Goal: Communication & Community: Answer question/provide support

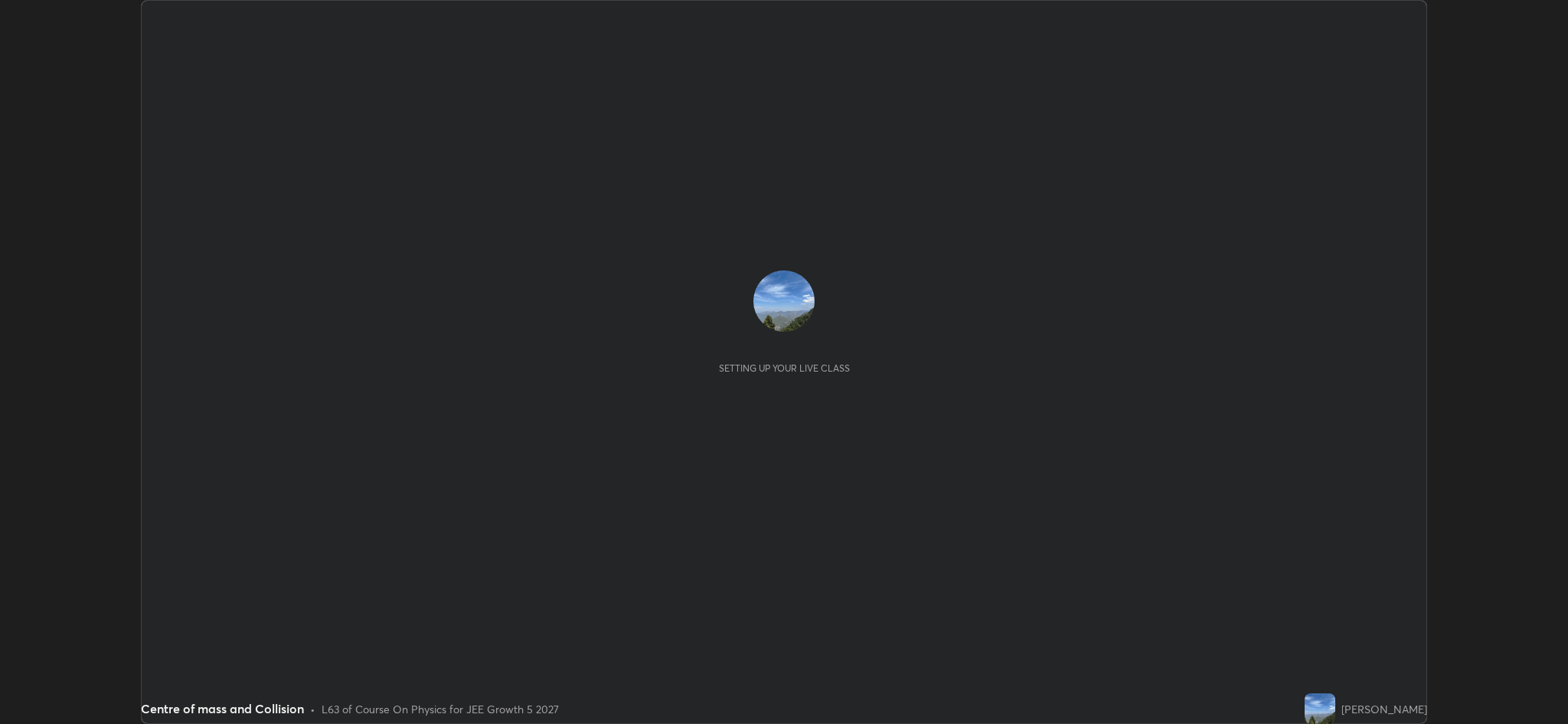
scroll to position [724, 1568]
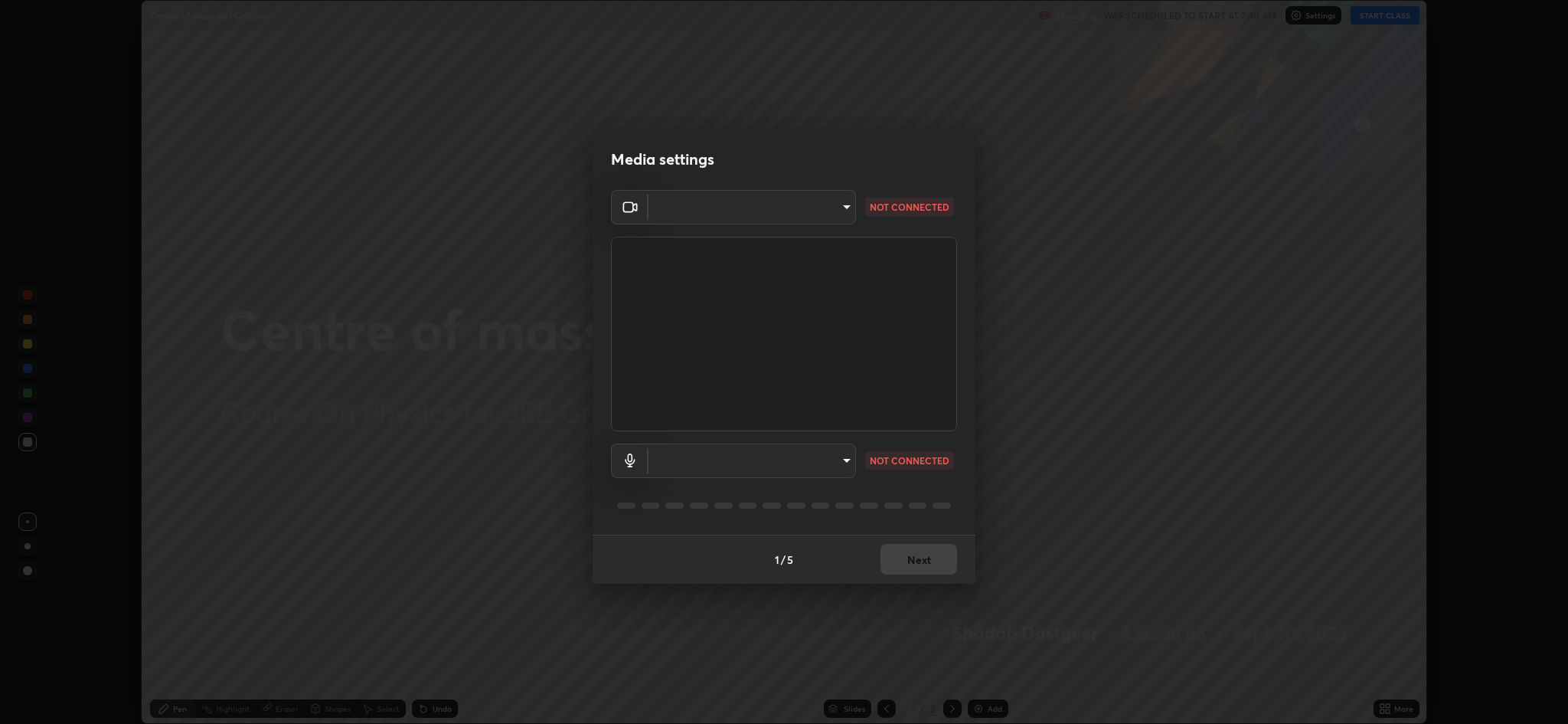
type input "8e34b32ae20a4f0b69f26c930565ddc5c539dbbcd65903d385f91d3a570b2700"
type input "664c4323d255d8e58a9214b6a9055a4be341b7fbfbb270b2ade32e56b3669ea3"
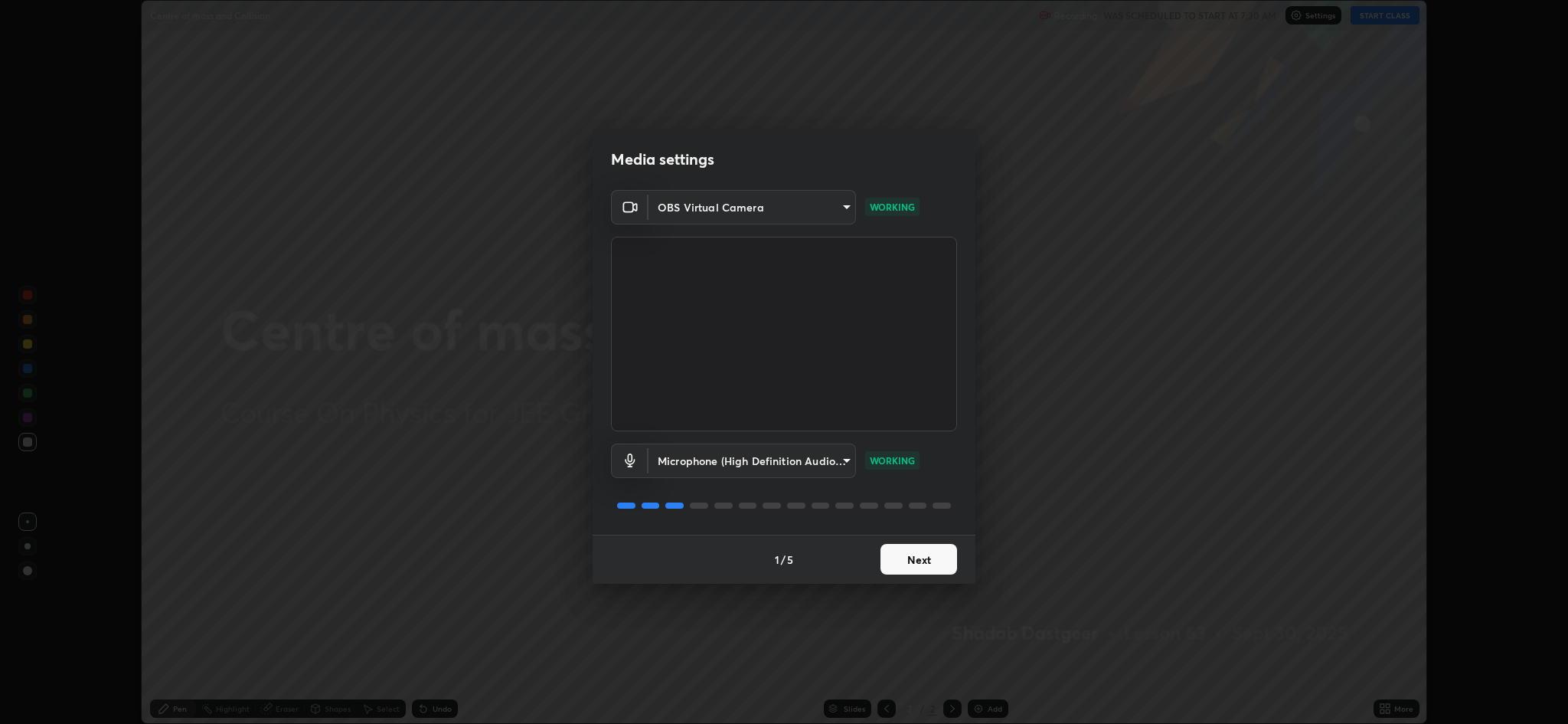
click at [928, 563] on button "Next" at bounding box center [918, 559] width 77 height 30
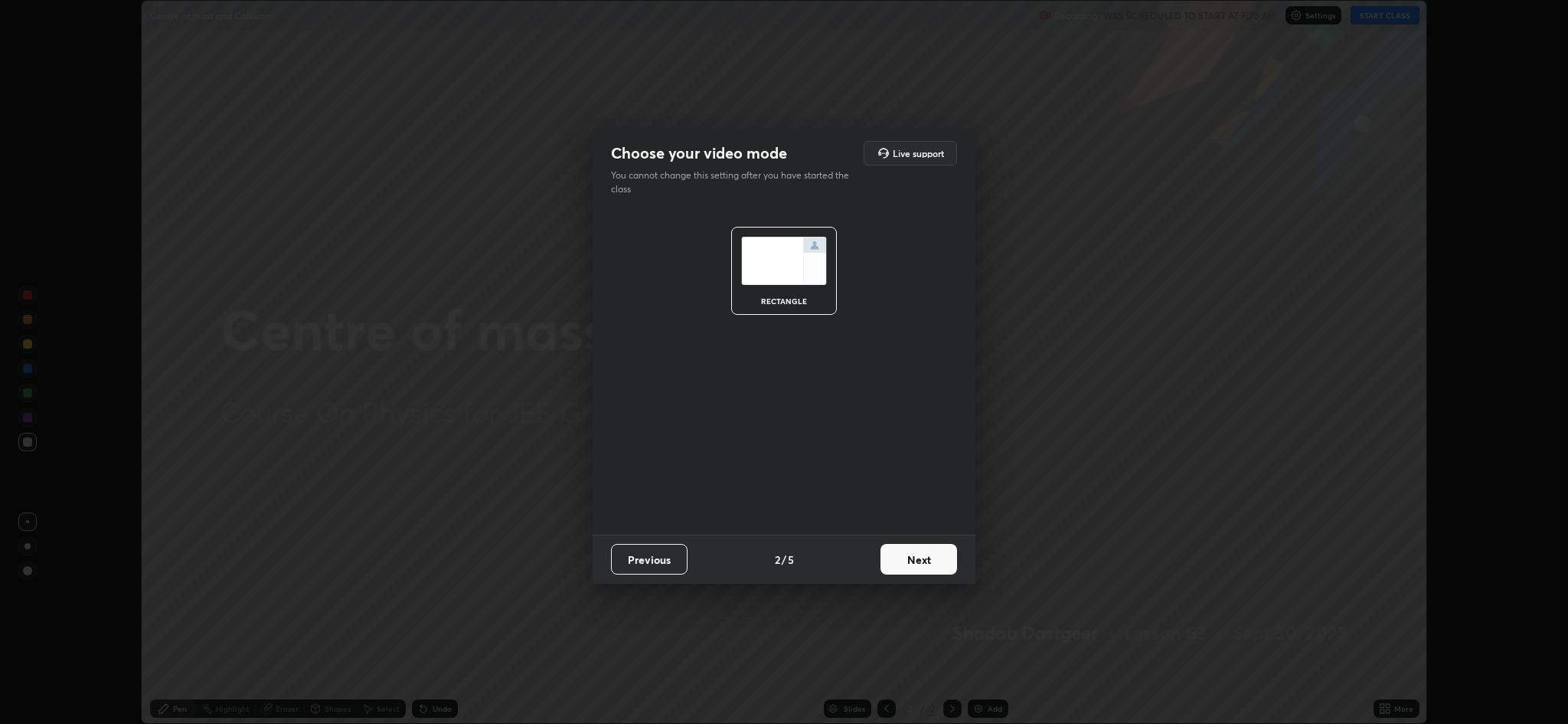
click at [921, 562] on button "Next" at bounding box center [918, 559] width 77 height 30
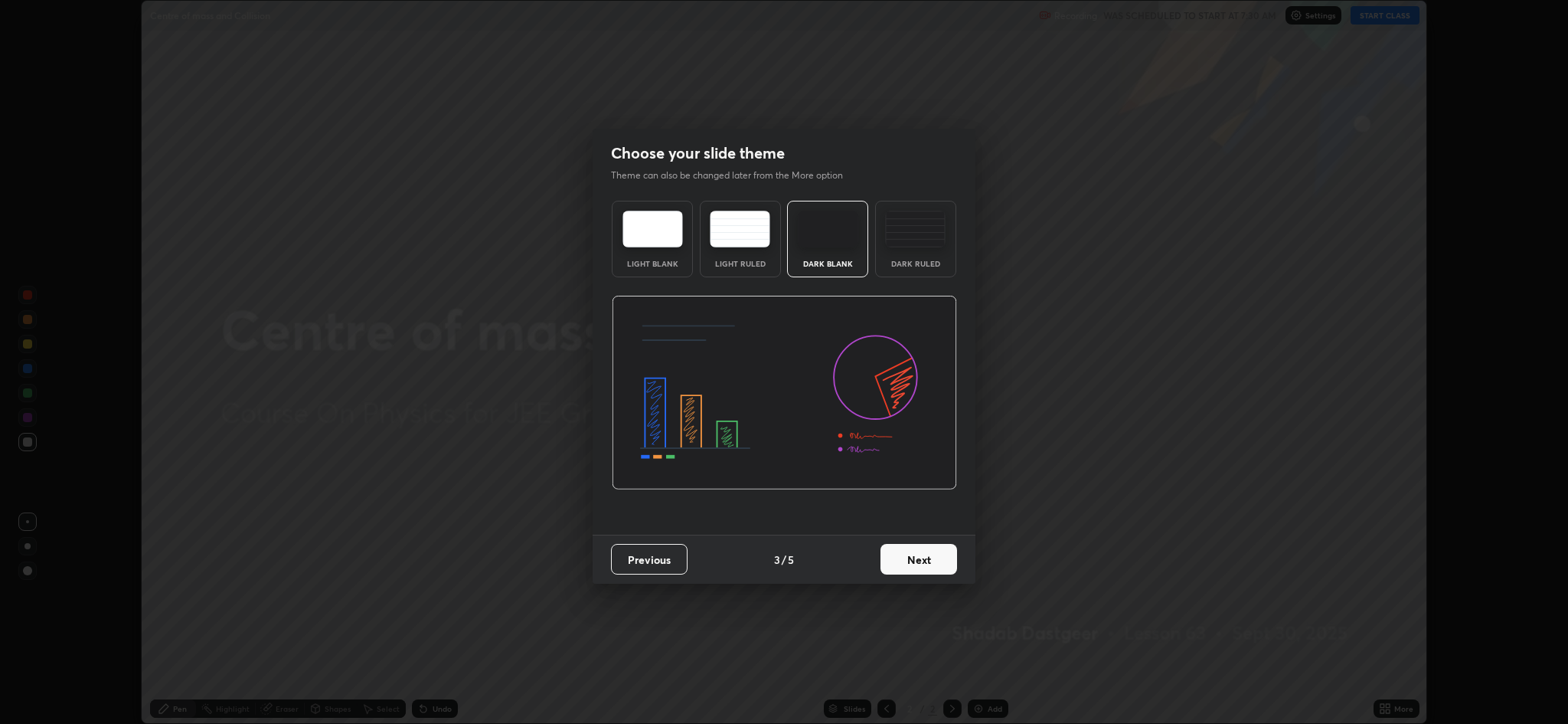
click at [918, 564] on button "Next" at bounding box center [918, 559] width 77 height 30
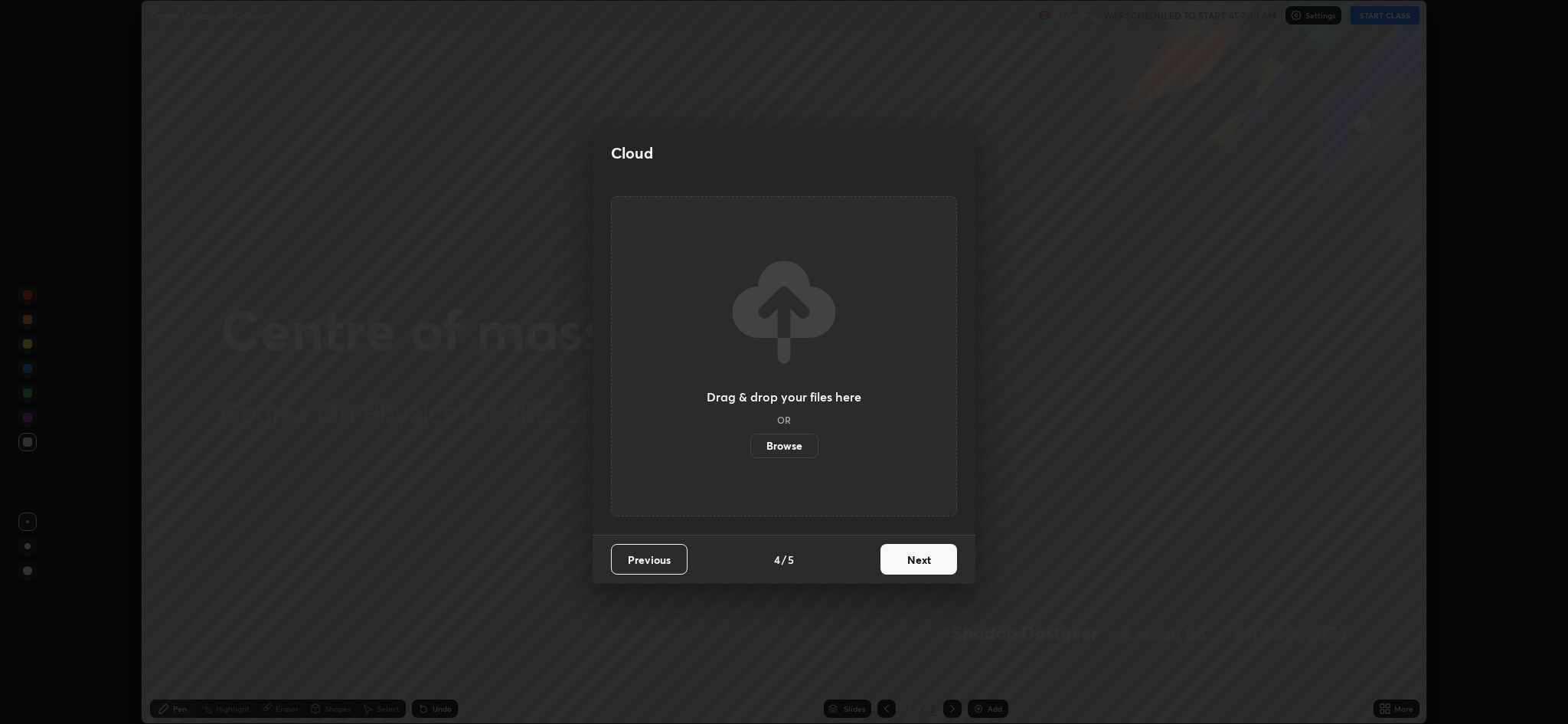
click at [921, 560] on button "Next" at bounding box center [918, 559] width 77 height 30
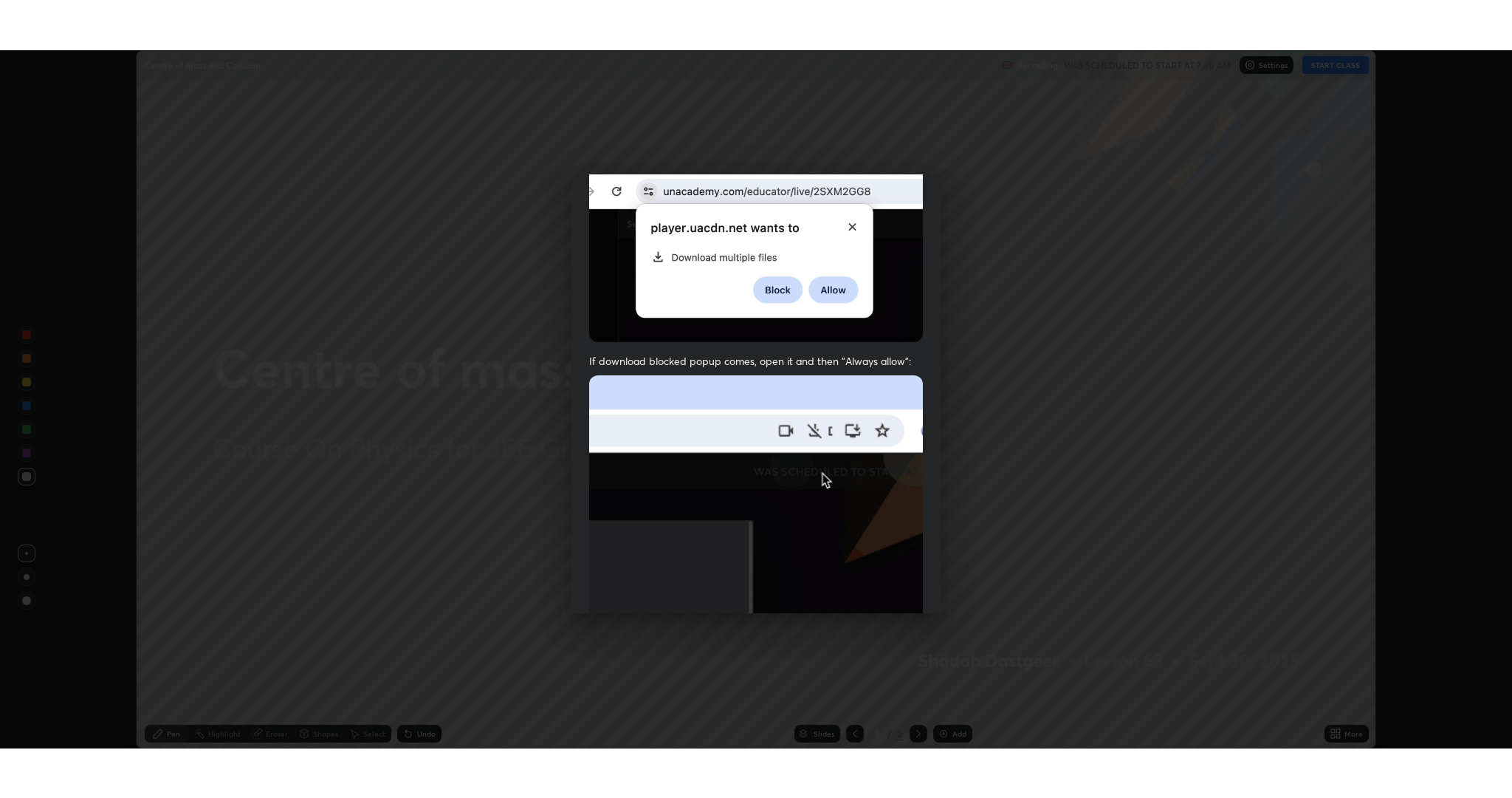
scroll to position [300, 0]
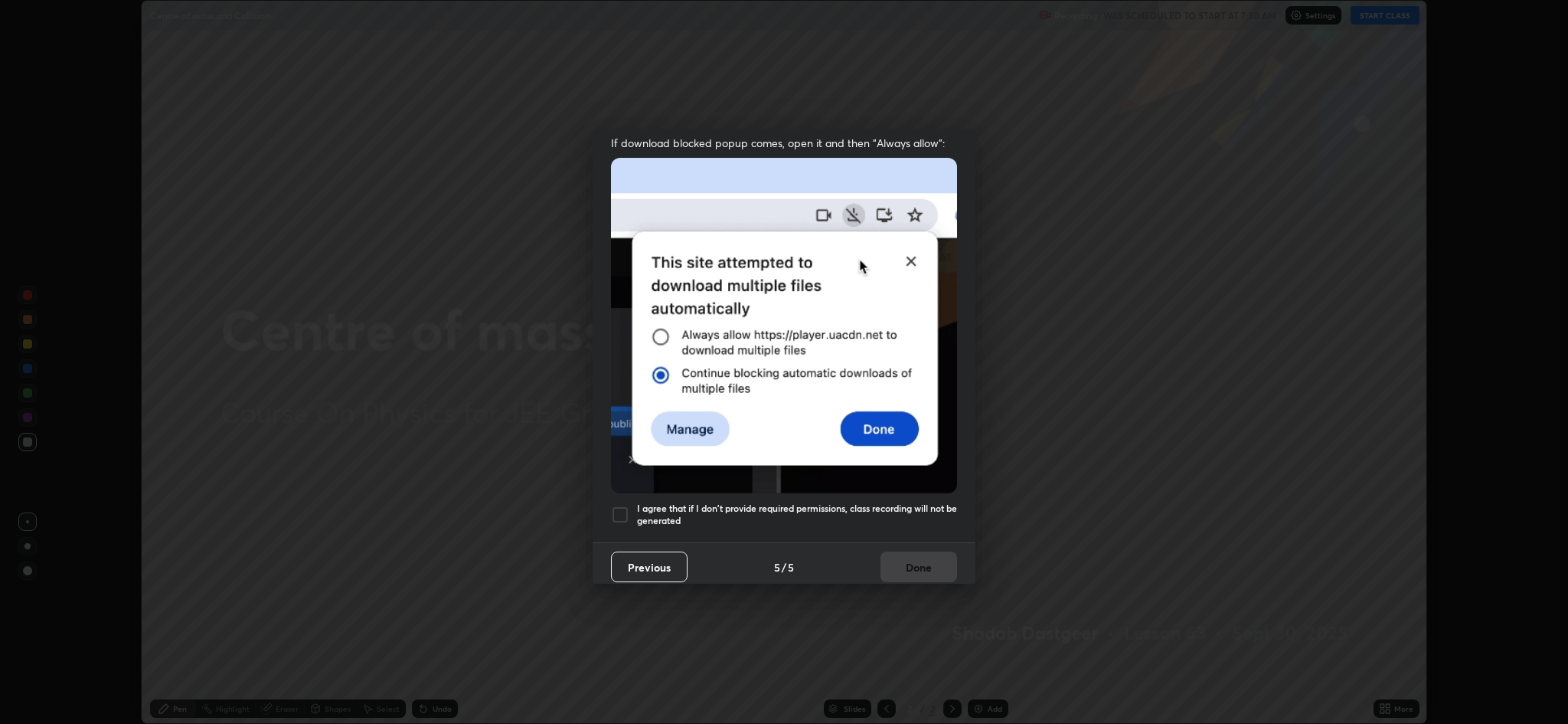
click at [625, 509] on div at bounding box center [621, 515] width 19 height 19
click at [932, 557] on button "Done" at bounding box center [918, 567] width 77 height 30
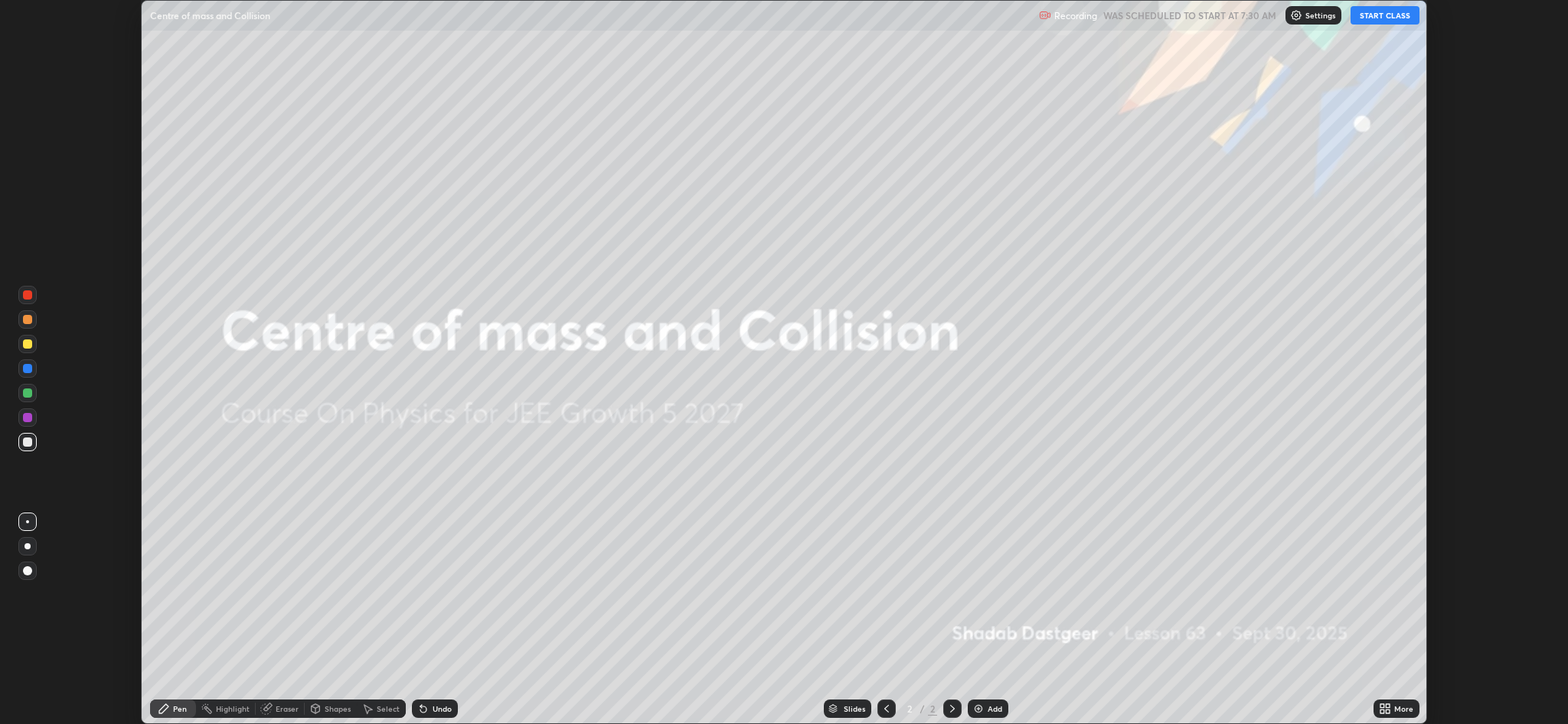
click at [1384, 19] on button "START CLASS" at bounding box center [1384, 15] width 69 height 19
click at [1388, 710] on icon at bounding box center [1388, 710] width 4 height 4
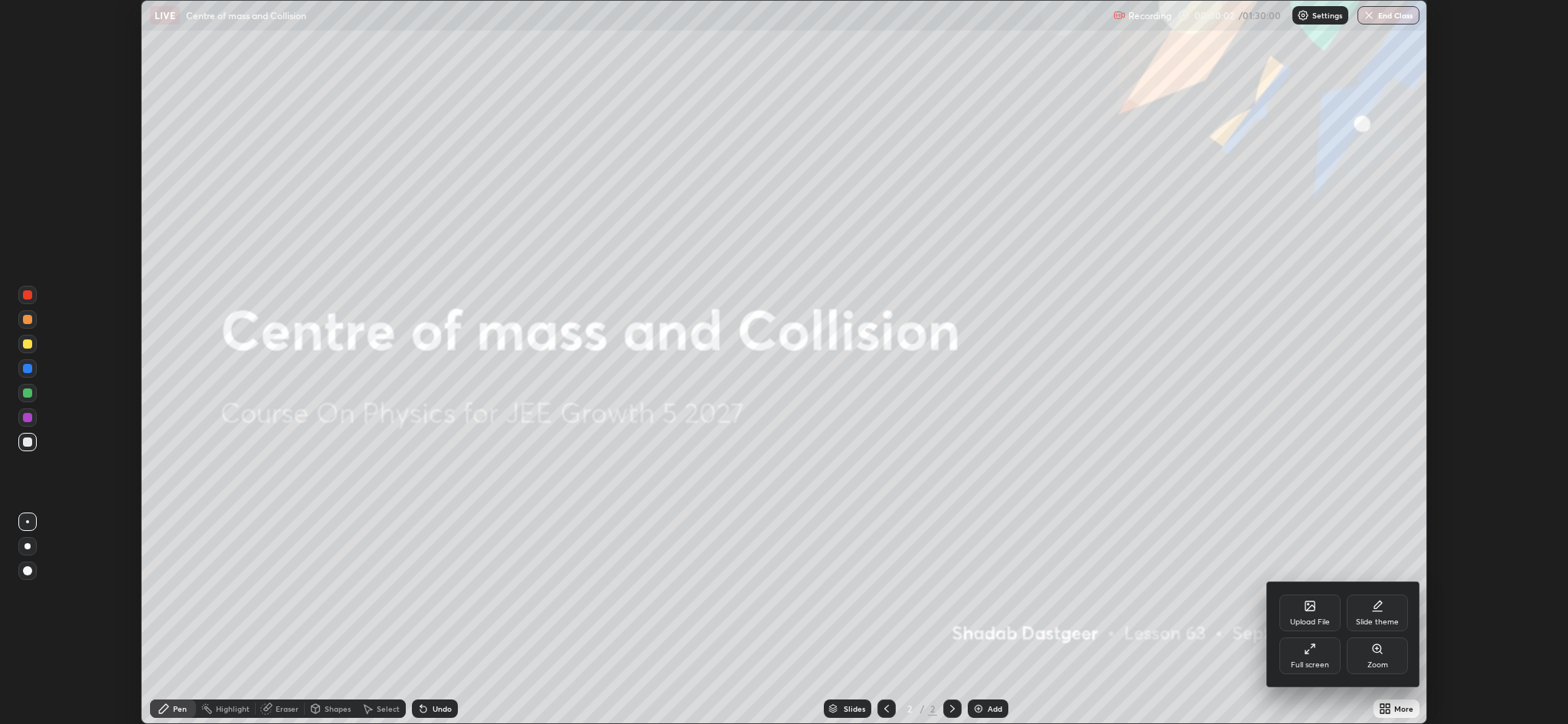
click at [1317, 650] on div "Full screen" at bounding box center [1310, 655] width 61 height 36
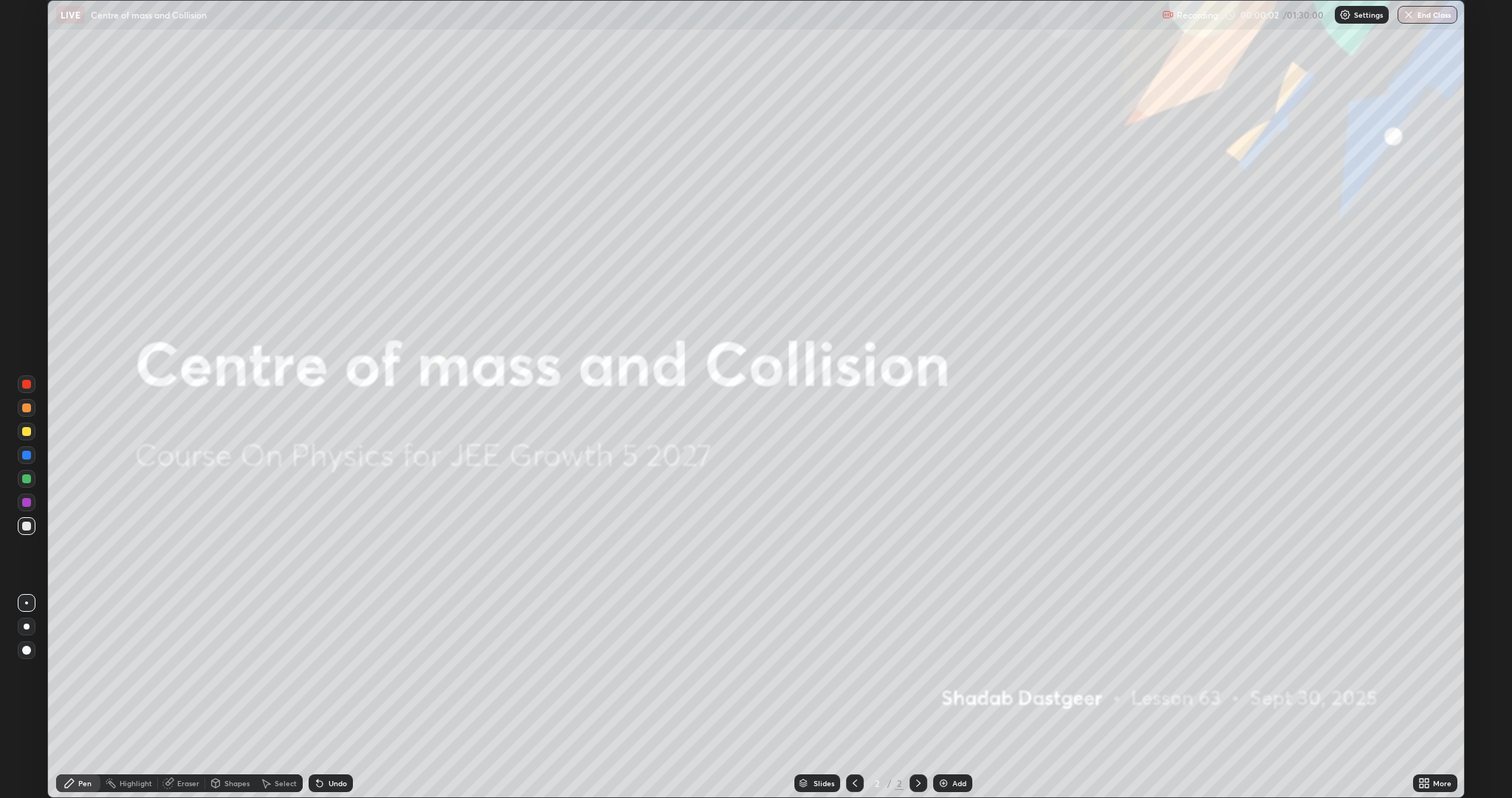
scroll to position [798, 1512]
click at [940, 698] on img at bounding box center [944, 783] width 11 height 11
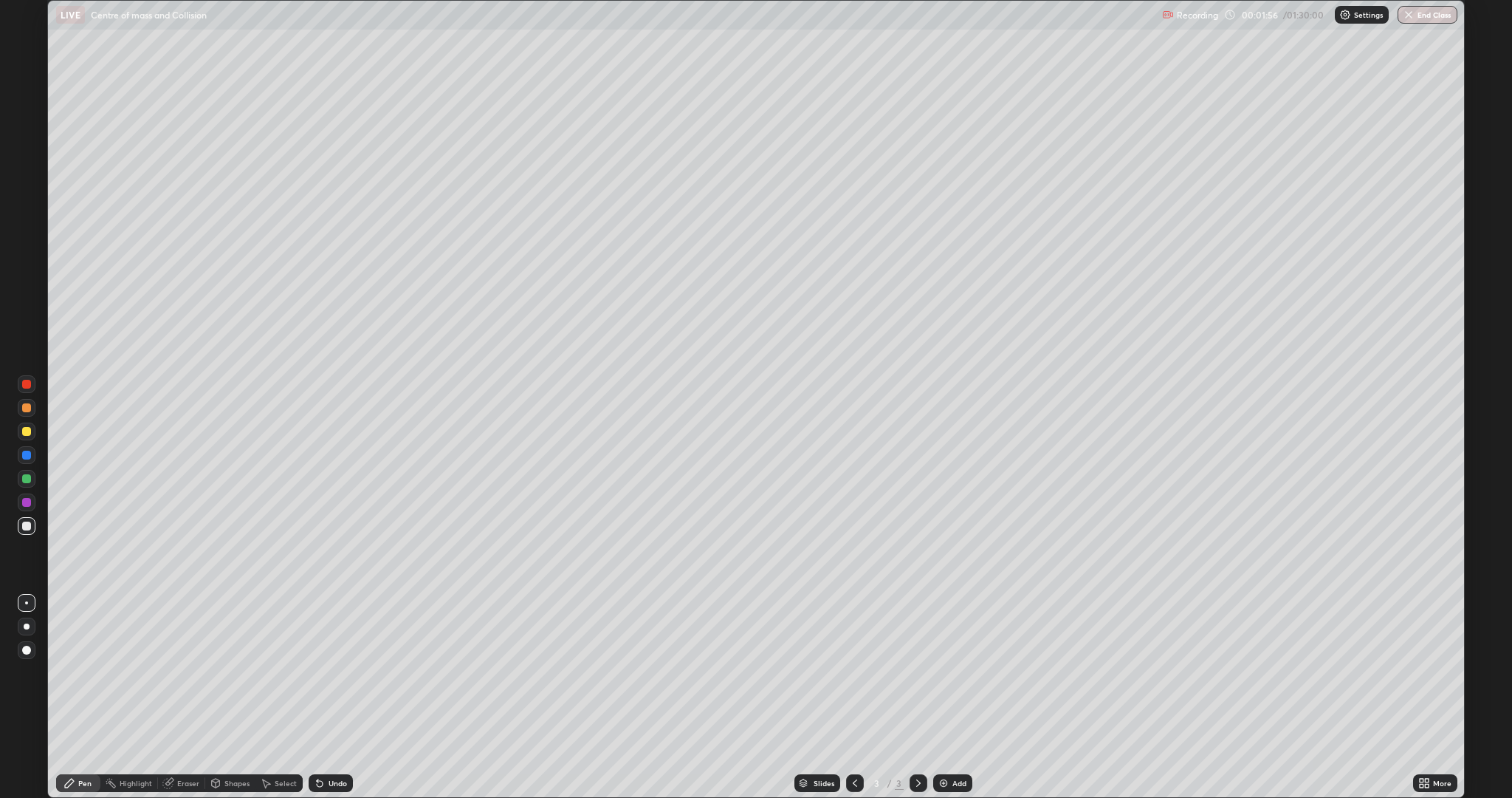
click at [27, 432] on div at bounding box center [26, 431] width 9 height 9
click at [24, 526] on div at bounding box center [26, 525] width 9 height 9
click at [26, 406] on div at bounding box center [26, 407] width 9 height 9
click at [954, 698] on div "Add" at bounding box center [959, 782] width 14 height 7
click at [28, 525] on div at bounding box center [26, 525] width 9 height 9
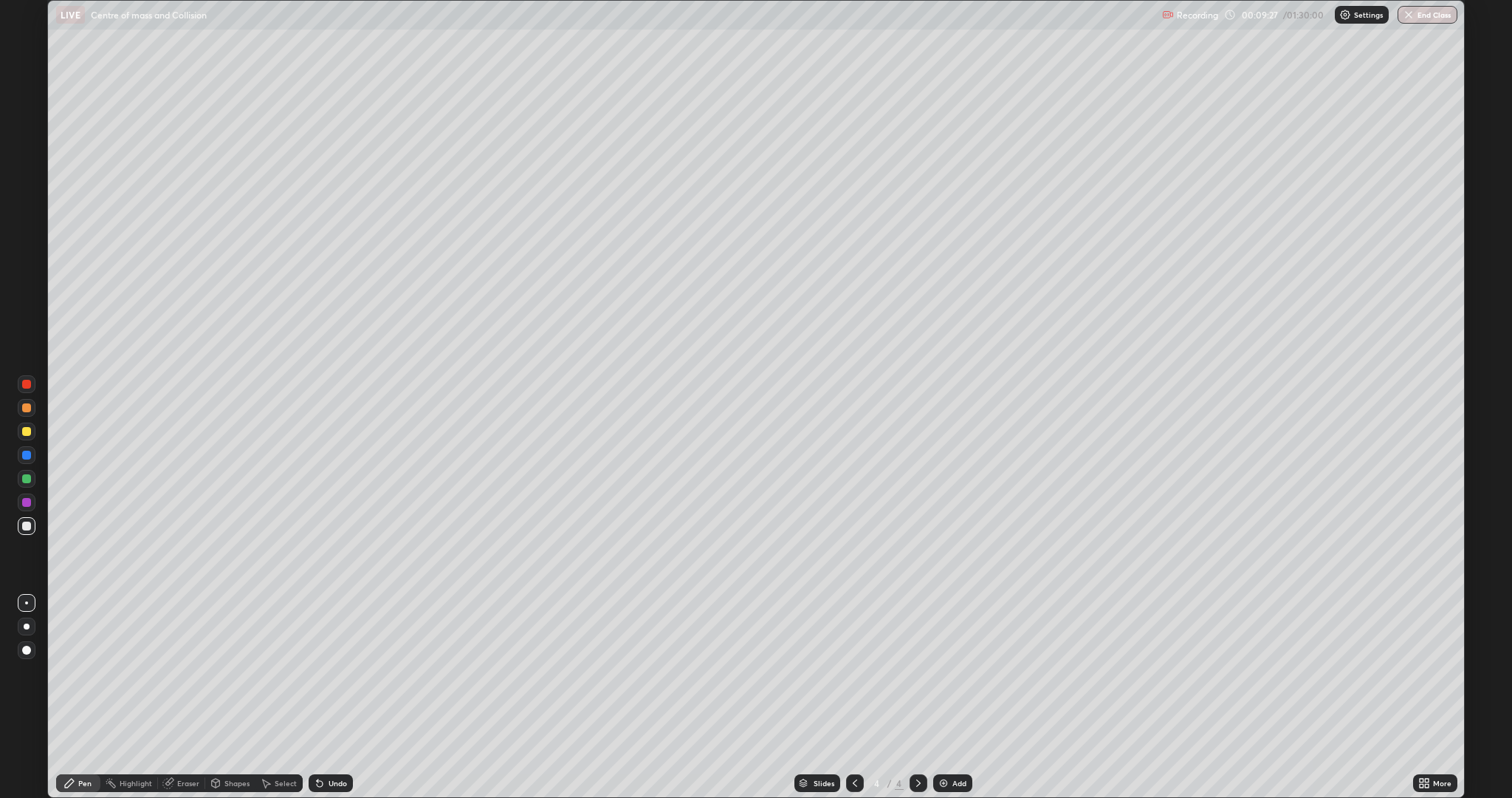
click at [853, 698] on icon at bounding box center [855, 783] width 11 height 11
click at [913, 698] on icon at bounding box center [918, 783] width 11 height 11
click at [137, 698] on div "Highlight" at bounding box center [136, 782] width 33 height 7
click at [27, 455] on div at bounding box center [26, 454] width 9 height 9
click at [27, 526] on div at bounding box center [26, 525] width 9 height 9
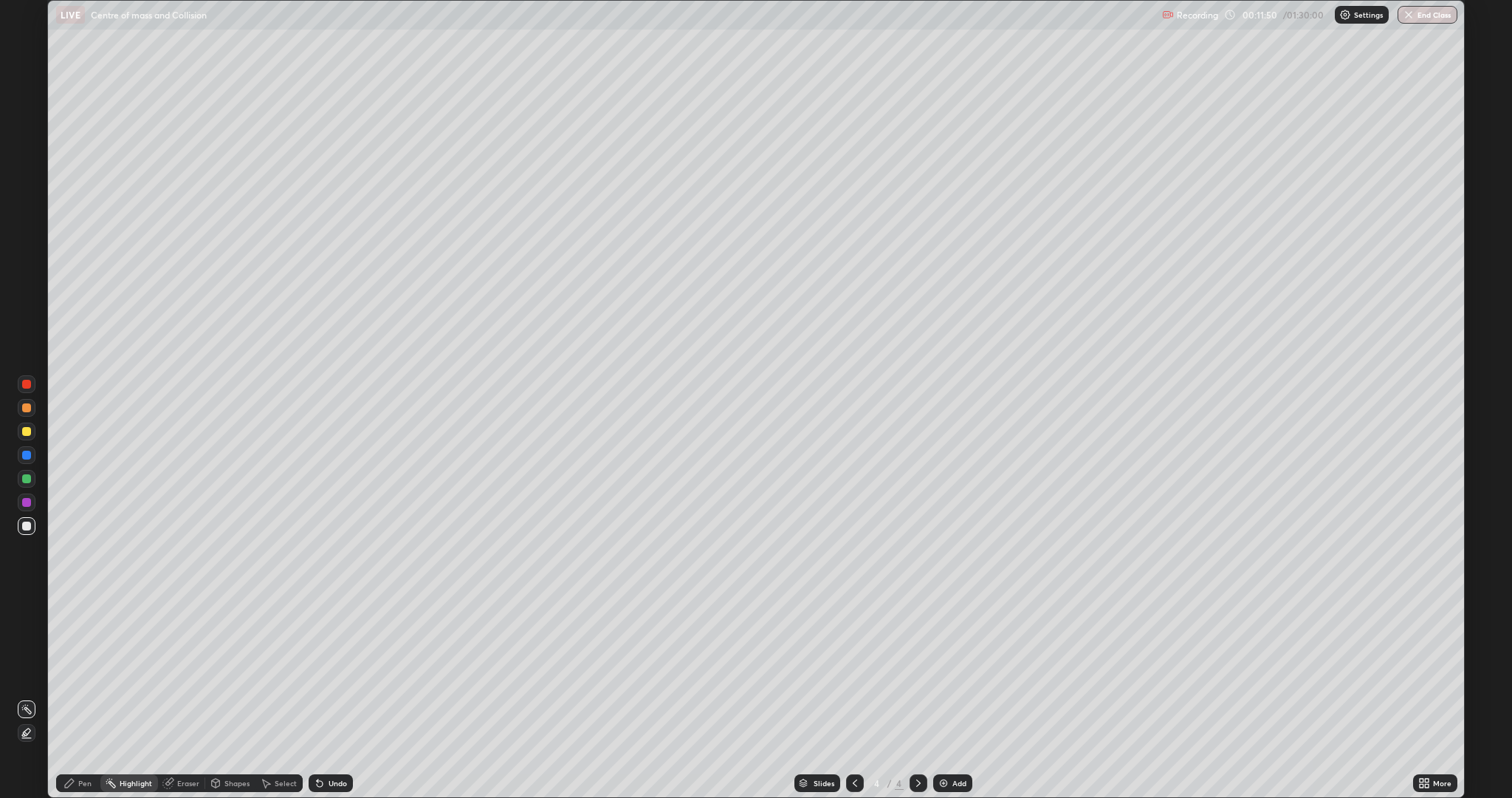
click at [85, 698] on div "Pen" at bounding box center [85, 782] width 13 height 7
click at [277, 698] on div "Select" at bounding box center [279, 783] width 47 height 18
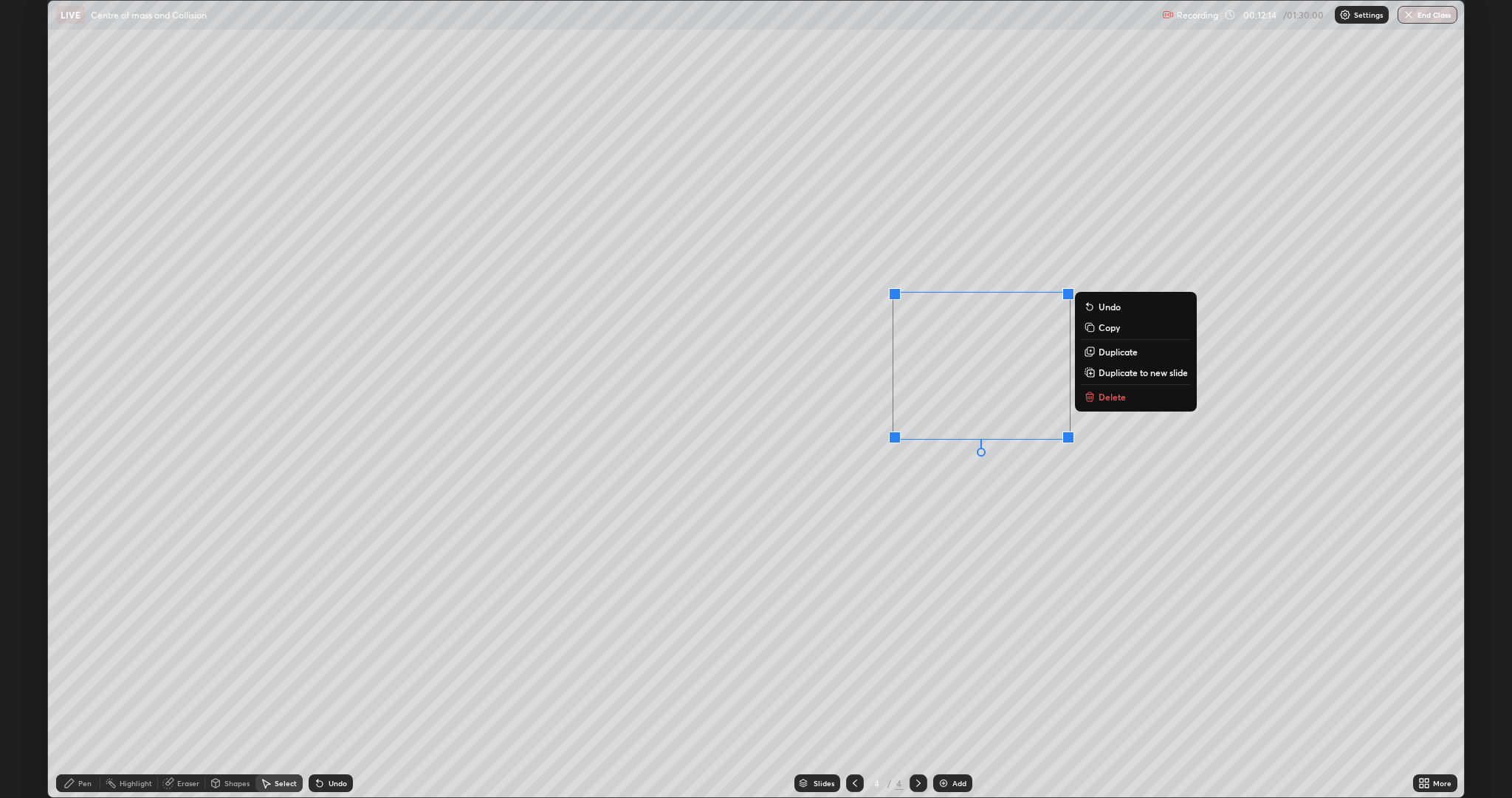
click at [1121, 396] on p "Delete" at bounding box center [1112, 397] width 28 height 11
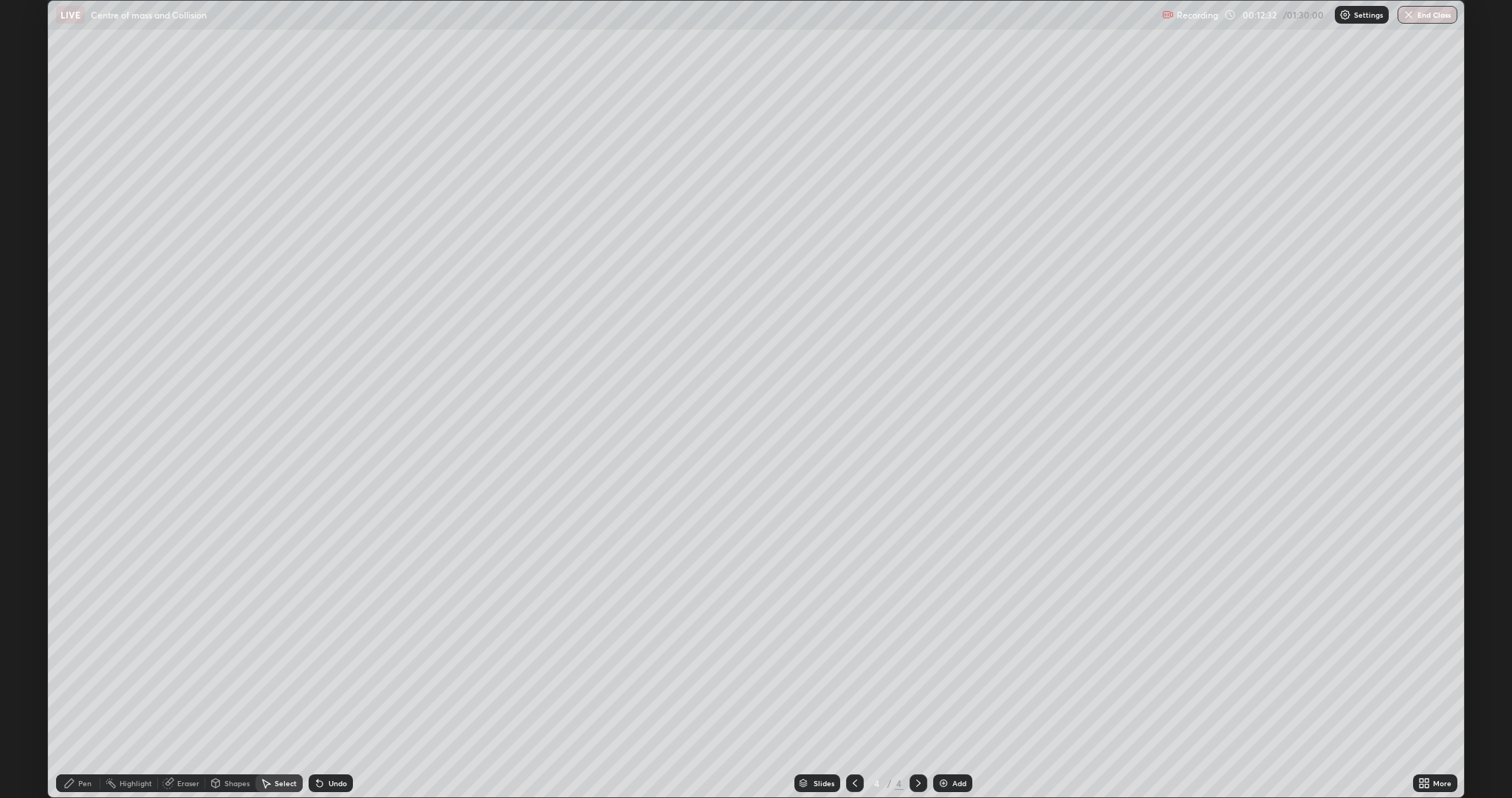
click at [69, 698] on icon at bounding box center [69, 782] width 9 height 9
click at [182, 698] on div "Eraser" at bounding box center [188, 782] width 22 height 7
click at [69, 698] on icon at bounding box center [69, 782] width 9 height 9
click at [28, 432] on div at bounding box center [26, 431] width 9 height 9
click at [169, 698] on icon at bounding box center [168, 783] width 10 height 10
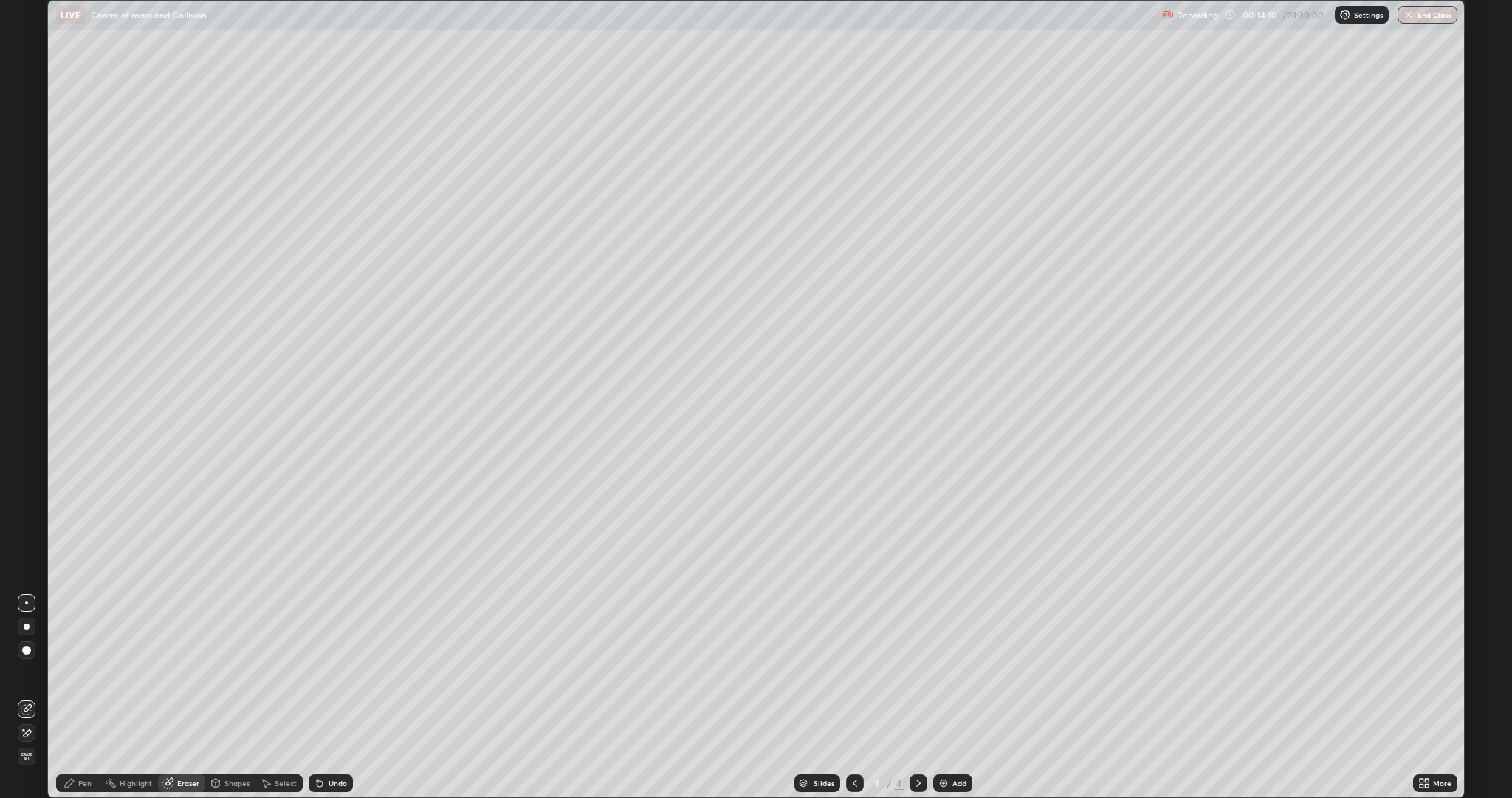
click at [85, 698] on div "Pen" at bounding box center [85, 782] width 13 height 7
click at [27, 526] on div at bounding box center [26, 525] width 9 height 9
click at [29, 386] on div at bounding box center [26, 383] width 9 height 9
click at [184, 698] on div "Eraser" at bounding box center [188, 782] width 22 height 7
click at [69, 698] on icon at bounding box center [69, 782] width 9 height 9
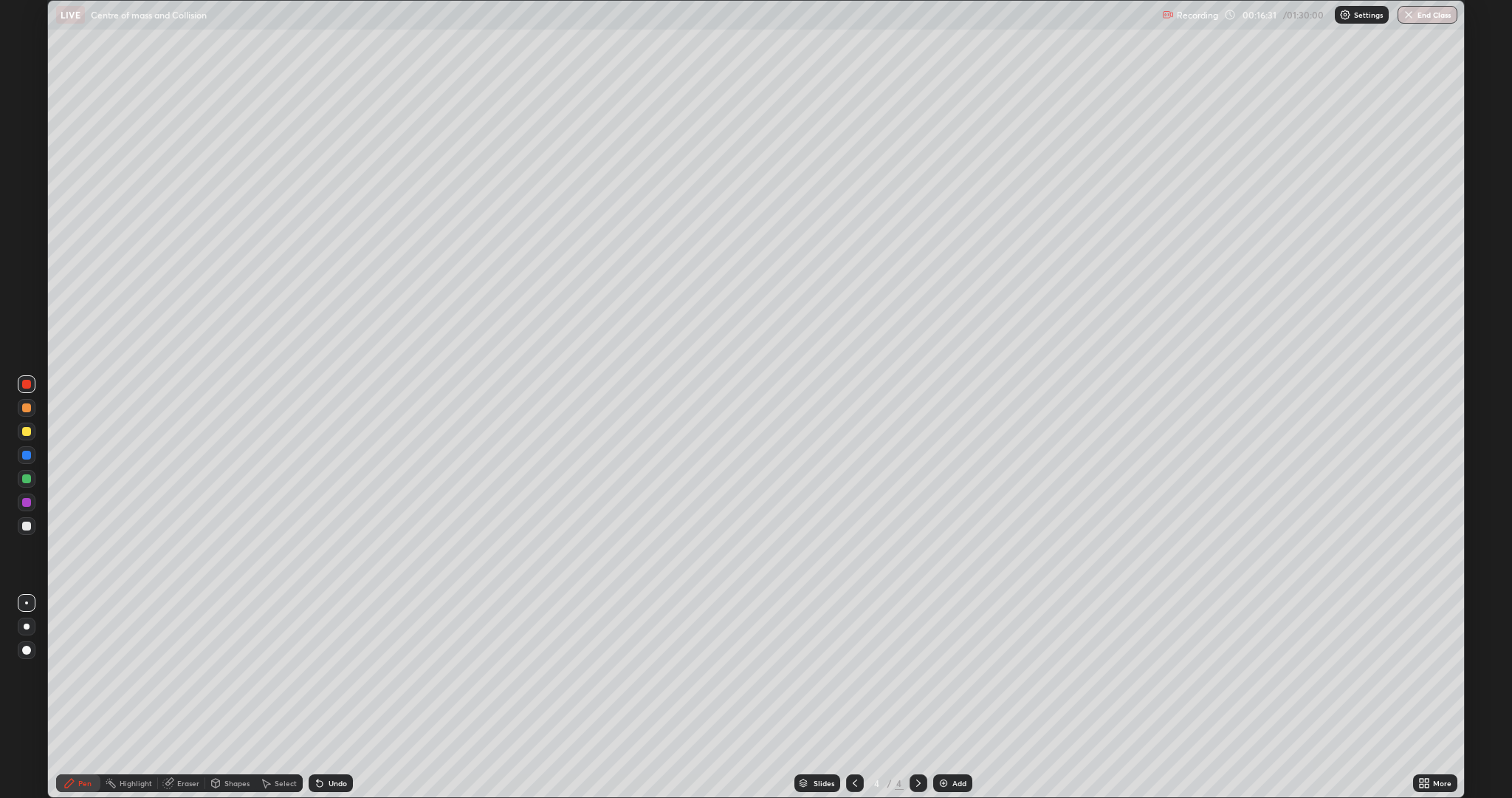
click at [27, 526] on div at bounding box center [26, 525] width 9 height 9
click at [29, 458] on div at bounding box center [26, 454] width 9 height 9
click at [957, 698] on div "Add" at bounding box center [959, 782] width 14 height 7
click at [29, 504] on div at bounding box center [26, 502] width 9 height 9
click at [24, 528] on div at bounding box center [26, 525] width 9 height 9
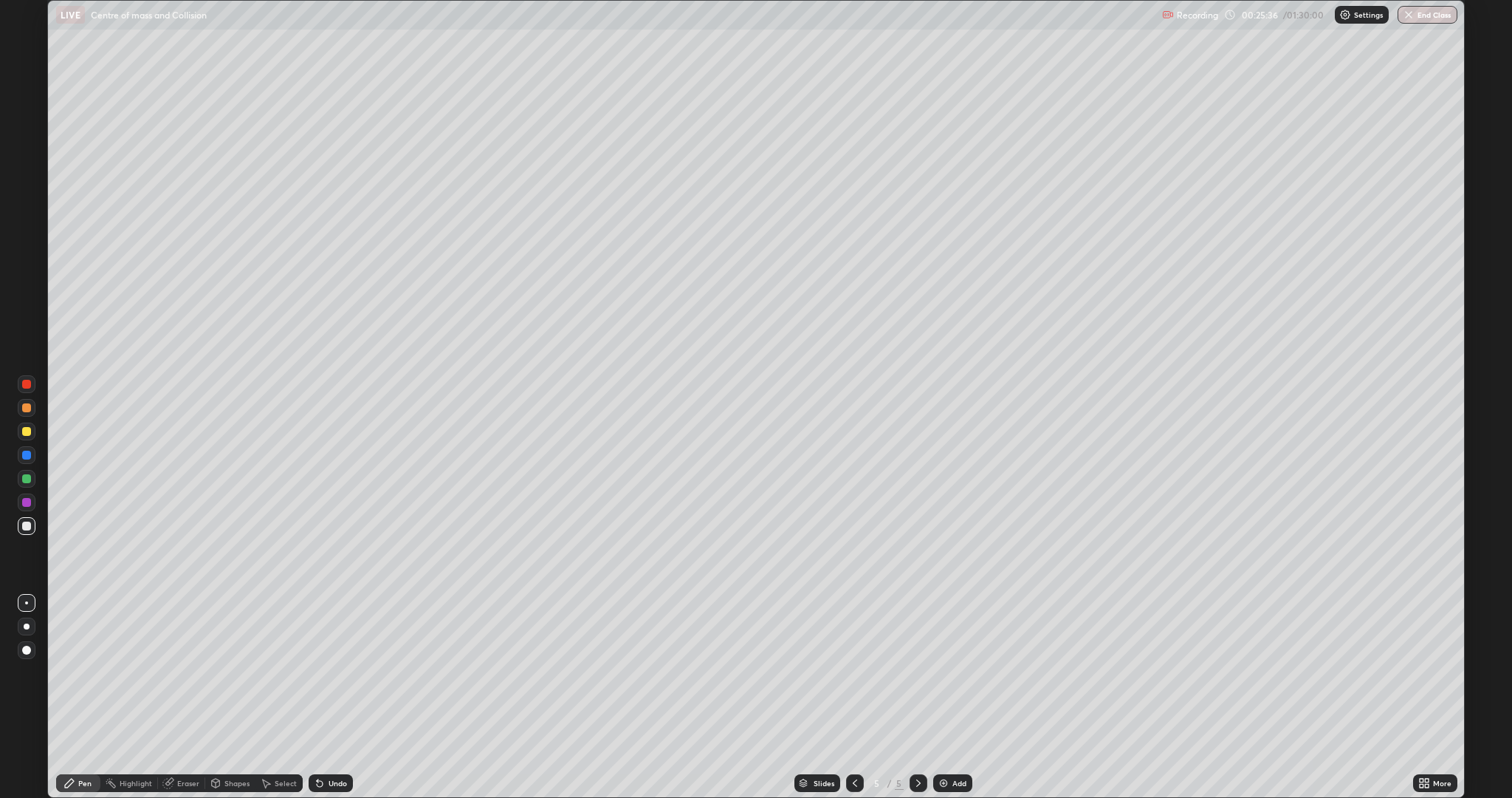
click at [29, 411] on div at bounding box center [26, 407] width 9 height 9
click at [179, 698] on div "Eraser" at bounding box center [188, 782] width 22 height 7
click at [88, 698] on div "Pen" at bounding box center [85, 782] width 13 height 7
click at [27, 384] on div at bounding box center [26, 383] width 9 height 9
click at [24, 526] on div at bounding box center [26, 525] width 9 height 9
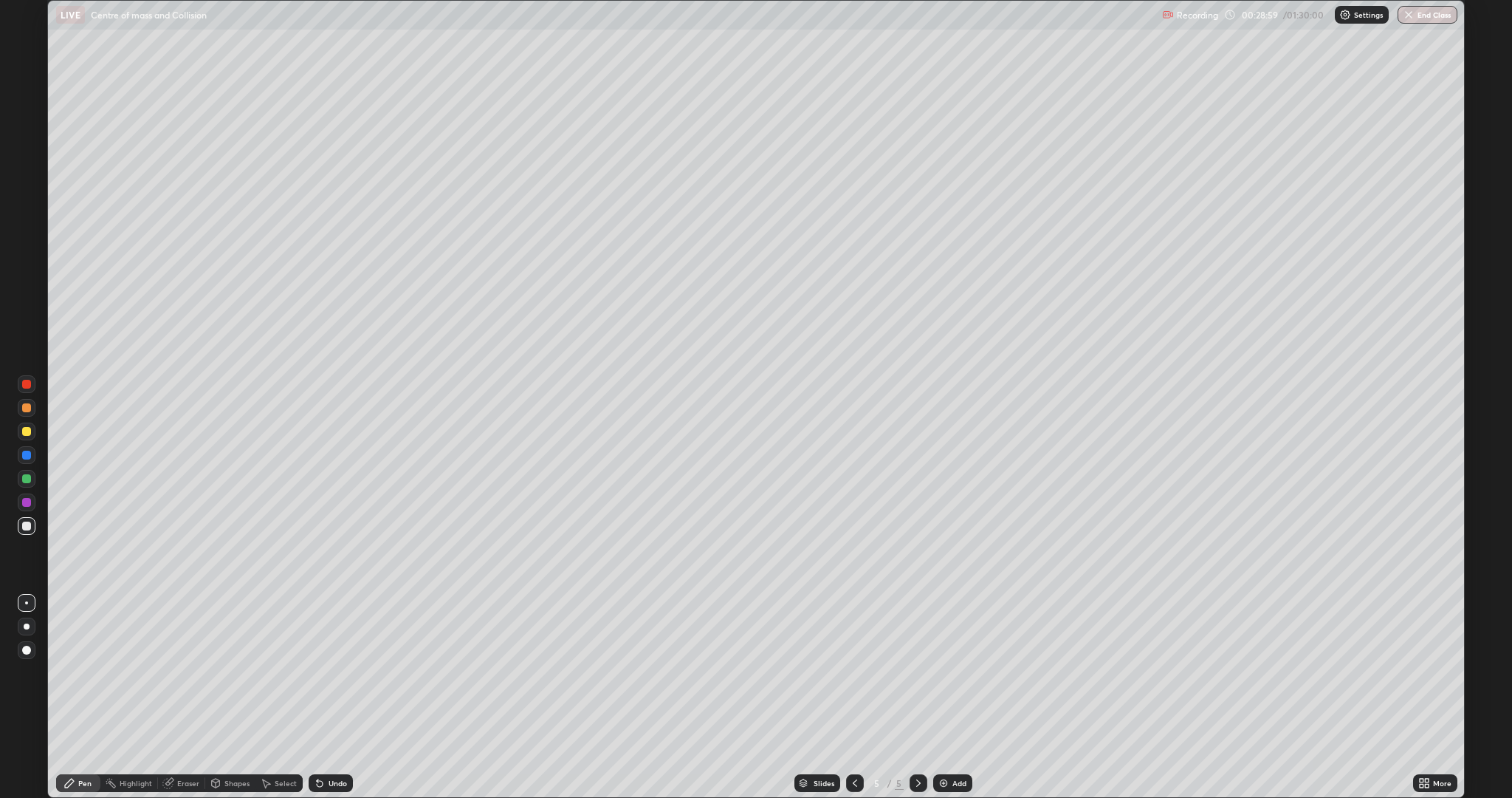
click at [288, 698] on div "Select" at bounding box center [285, 782] width 22 height 7
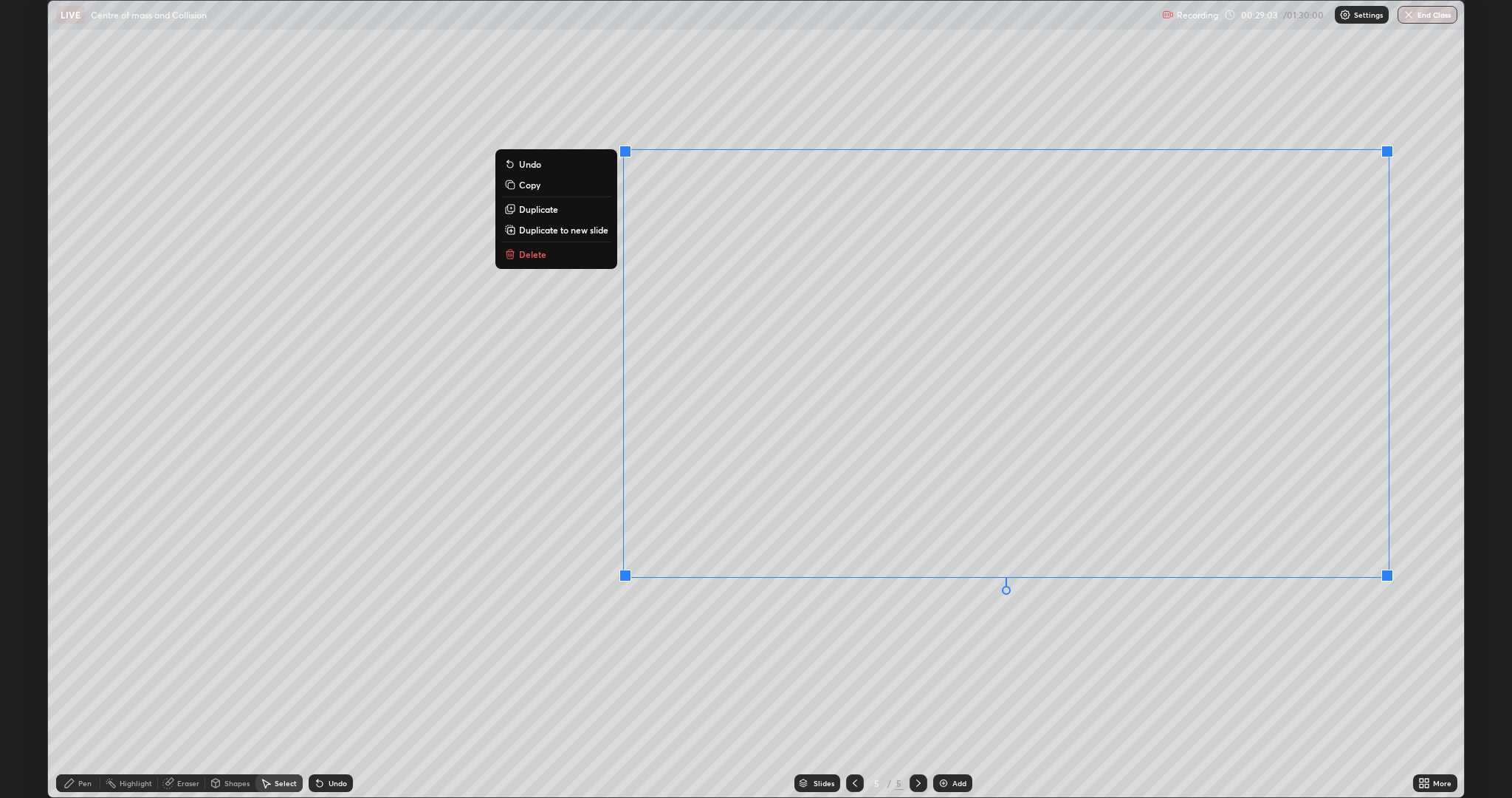
click at [540, 259] on p "Delete" at bounding box center [533, 254] width 28 height 11
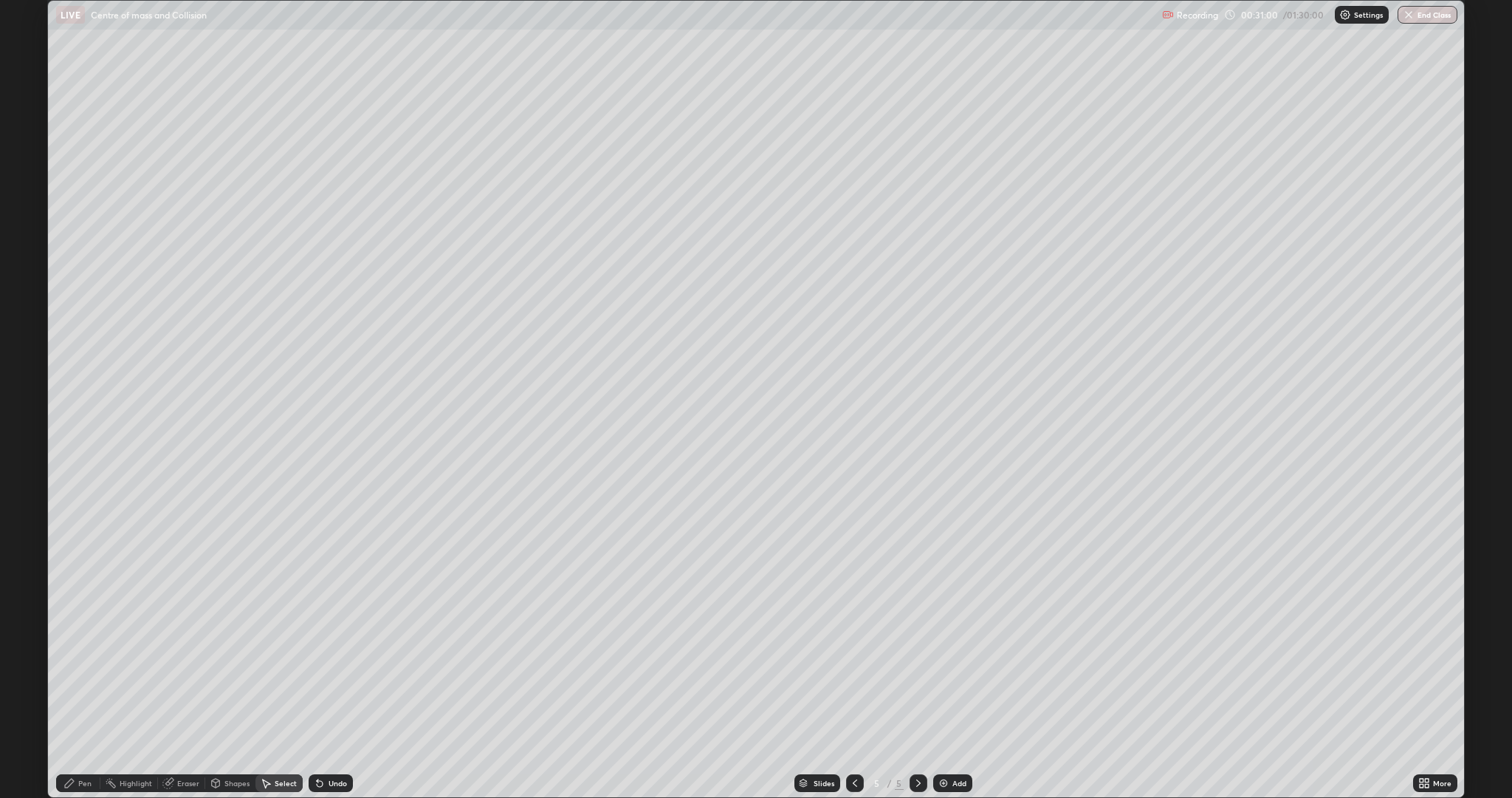
click at [88, 698] on div "Pen" at bounding box center [85, 782] width 13 height 7
click at [273, 698] on div "Select" at bounding box center [279, 783] width 47 height 18
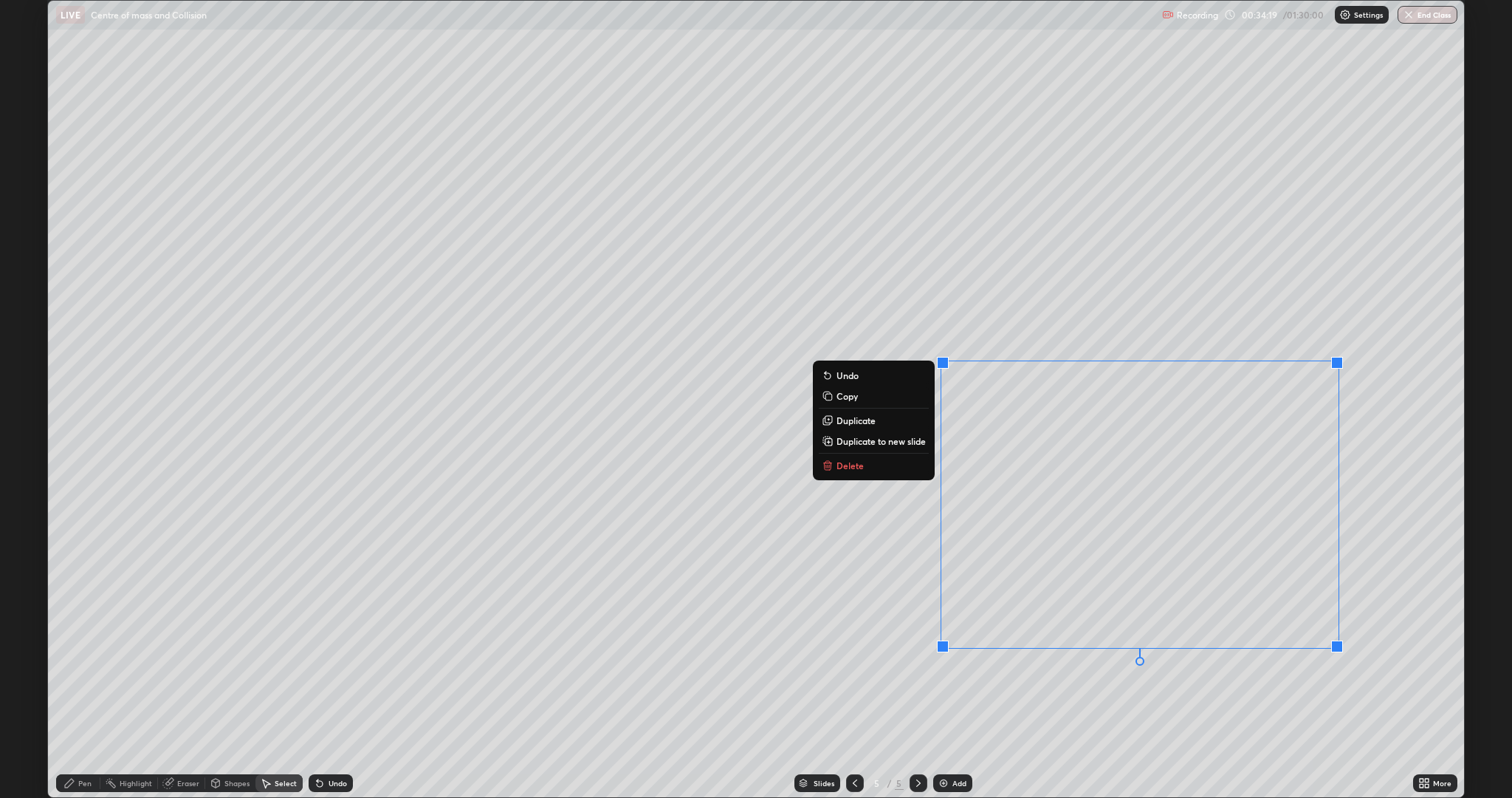
click at [898, 470] on button "Delete" at bounding box center [873, 466] width 110 height 18
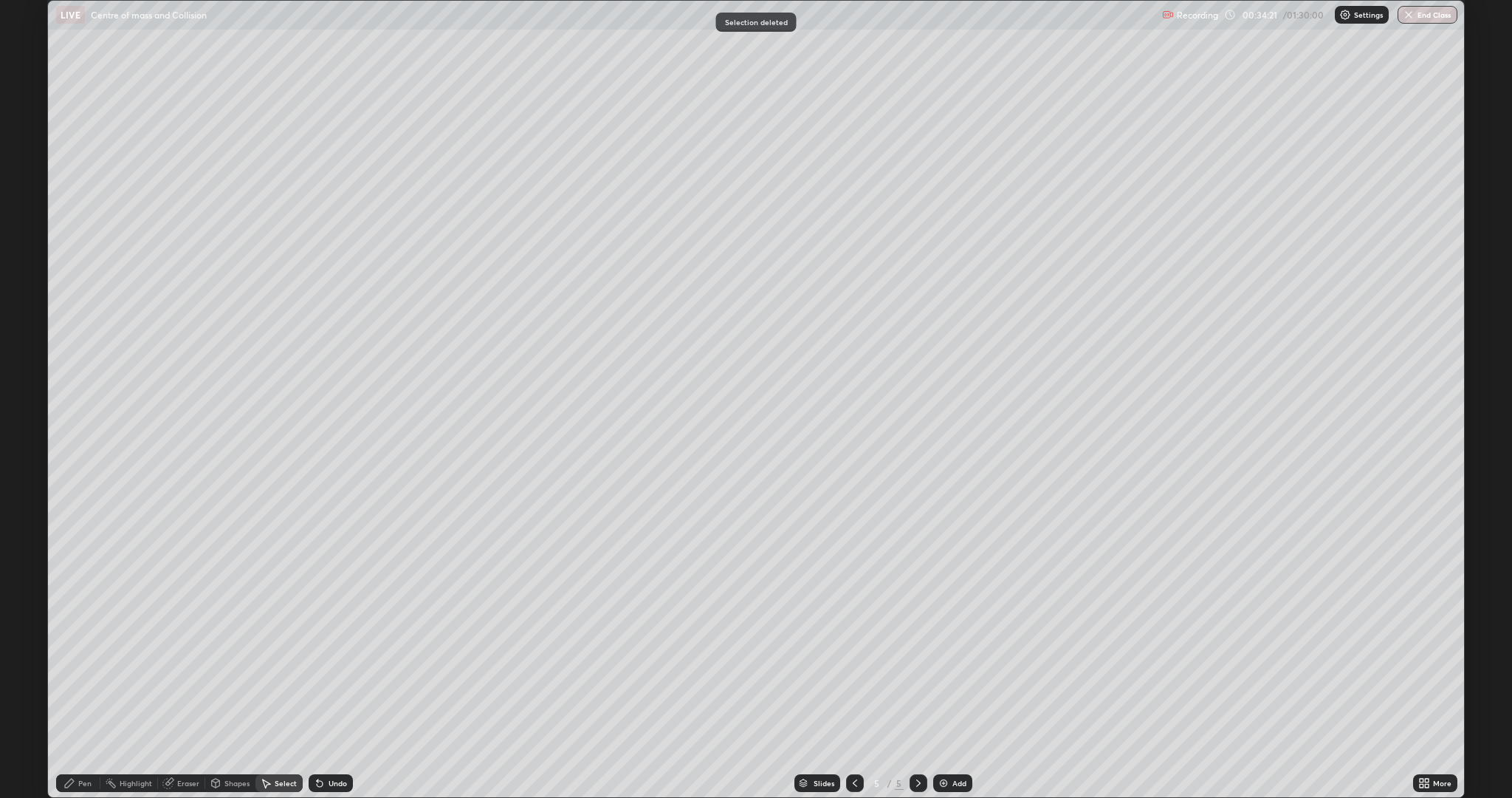
click at [69, 698] on icon at bounding box center [69, 782] width 9 height 9
click at [27, 526] on div at bounding box center [26, 525] width 9 height 9
click at [24, 503] on div at bounding box center [26, 502] width 9 height 9
click at [27, 526] on div at bounding box center [26, 525] width 9 height 9
click at [182, 698] on div "Eraser" at bounding box center [188, 782] width 22 height 7
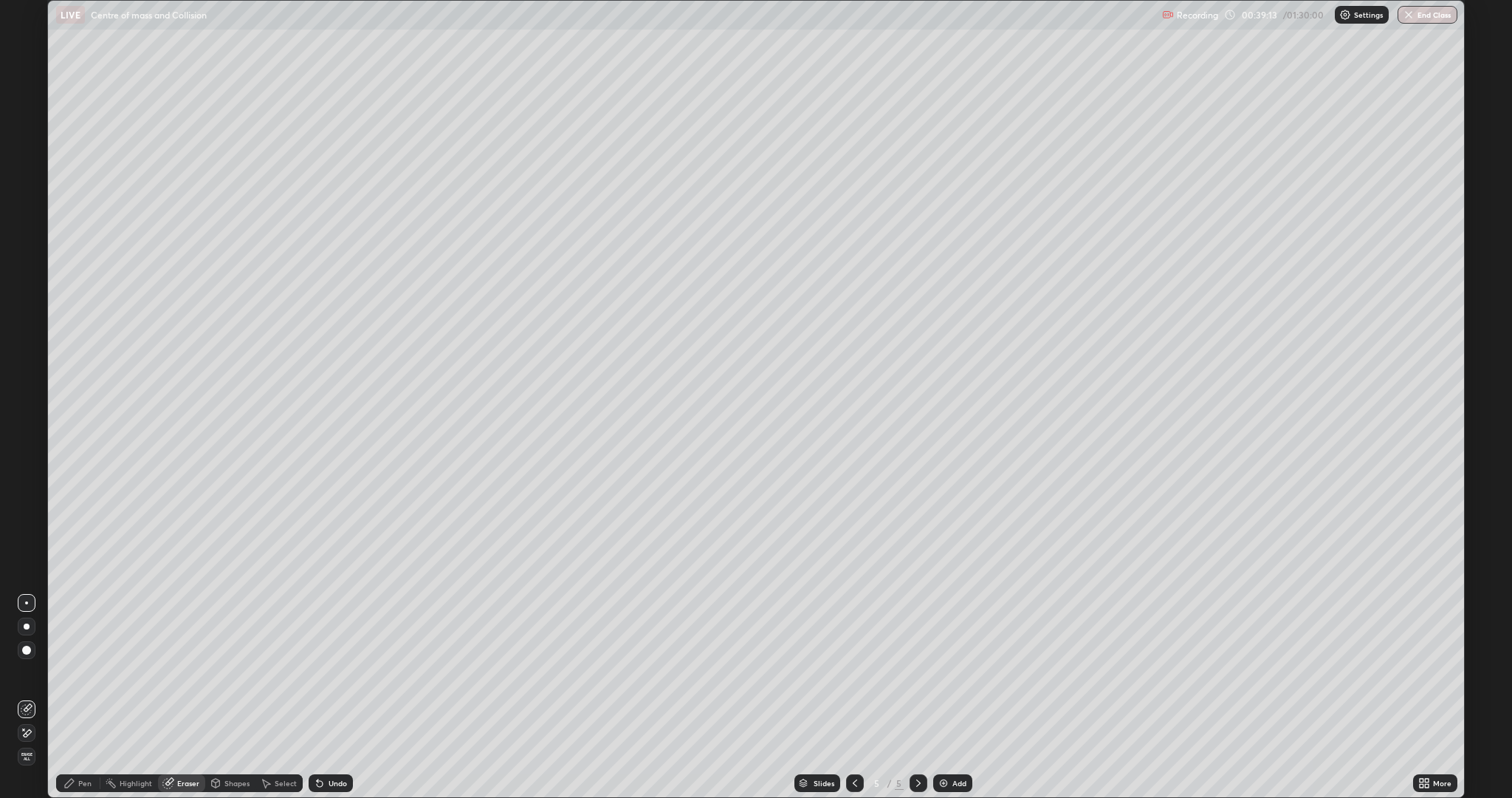
click at [82, 698] on div "Pen" at bounding box center [85, 782] width 13 height 7
click at [24, 480] on div at bounding box center [26, 478] width 9 height 9
click at [942, 698] on img at bounding box center [944, 783] width 11 height 11
click at [27, 432] on div at bounding box center [26, 431] width 9 height 9
click at [329, 698] on div "Undo" at bounding box center [338, 782] width 19 height 7
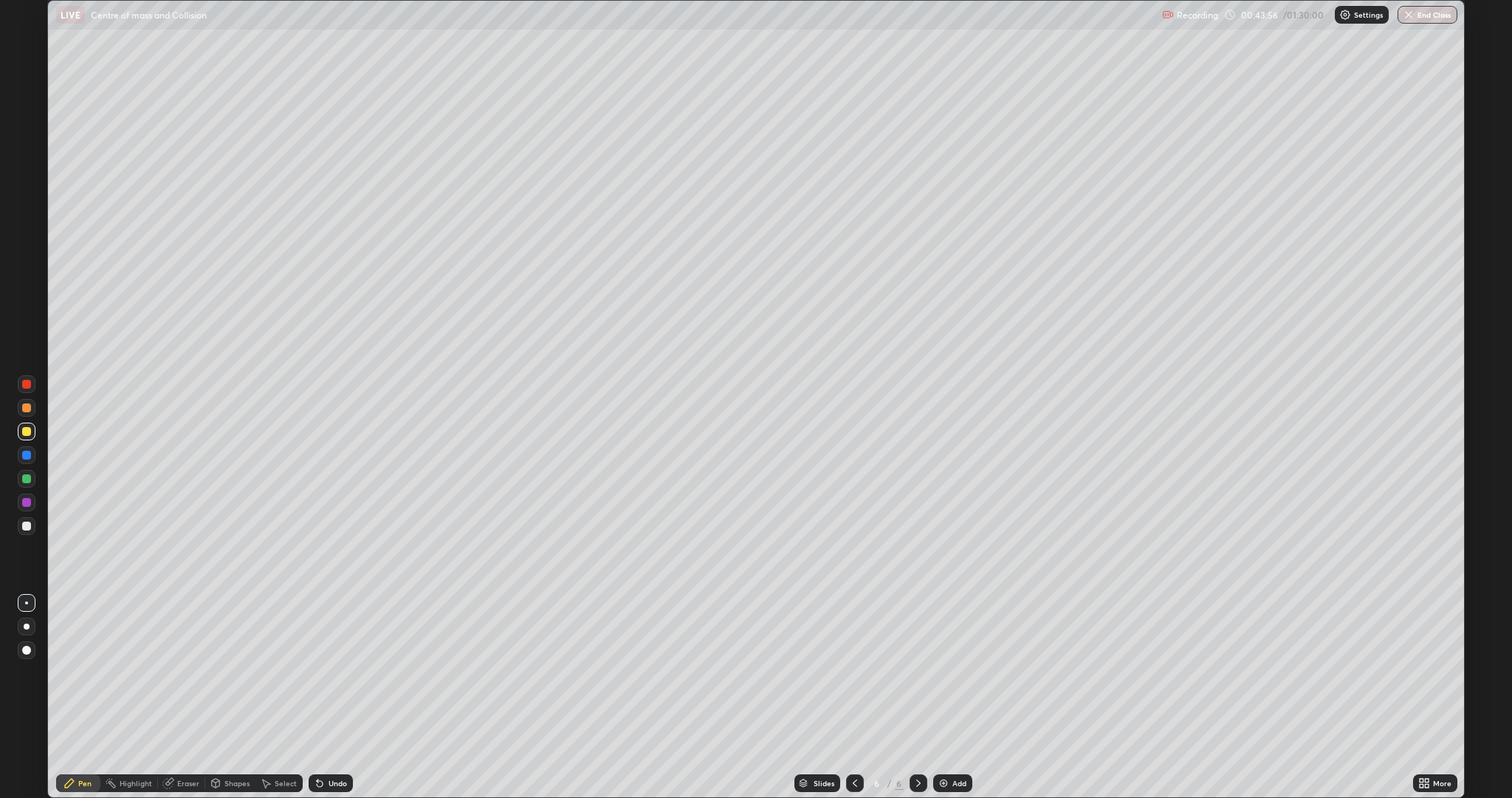
click at [330, 698] on div "Undo" at bounding box center [338, 782] width 19 height 7
click at [25, 530] on div at bounding box center [26, 525] width 9 height 9
click at [179, 698] on div "Eraser" at bounding box center [188, 782] width 22 height 7
click at [74, 698] on icon at bounding box center [69, 783] width 11 height 11
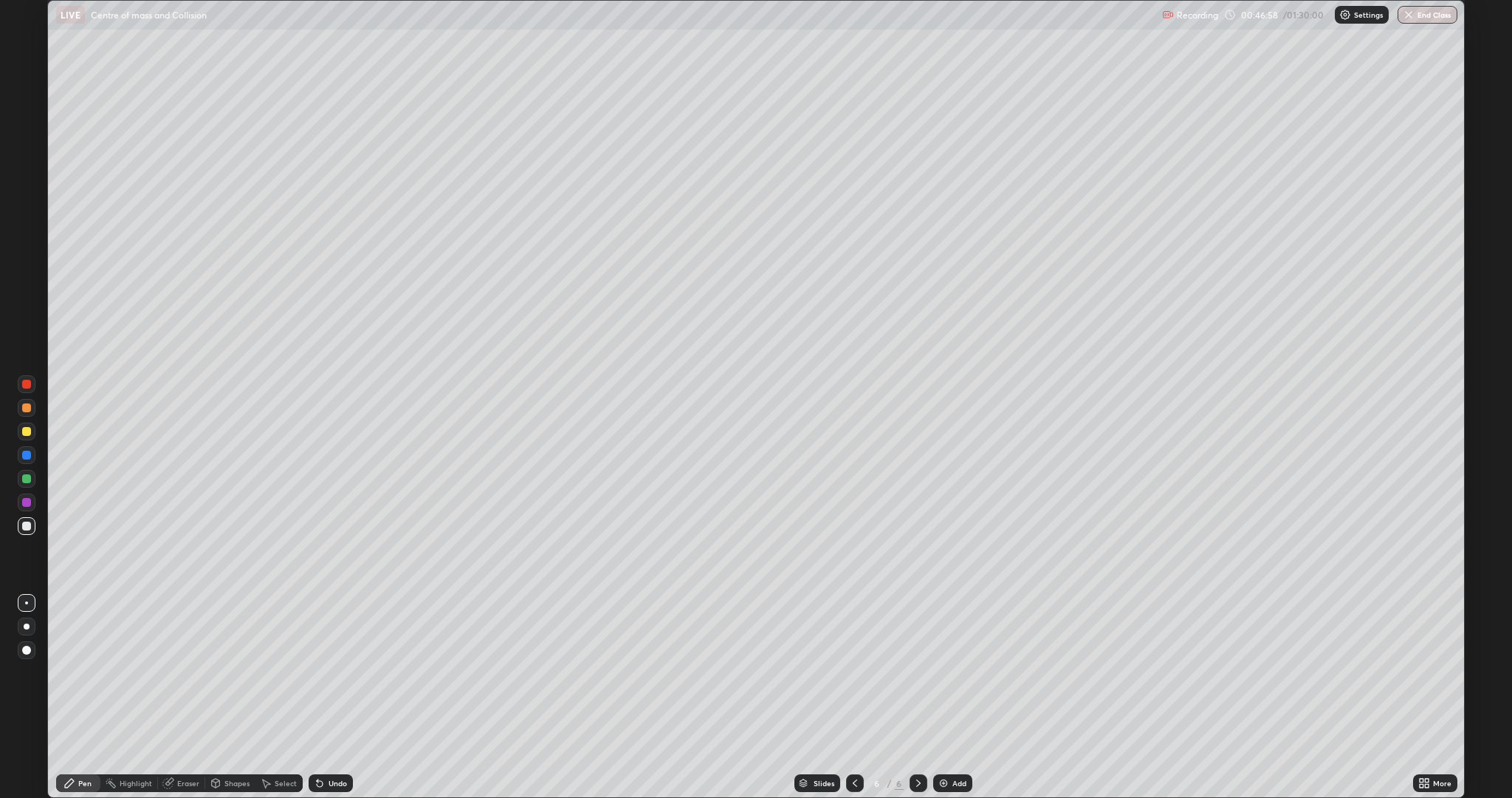
click at [29, 383] on div at bounding box center [26, 383] width 9 height 9
click at [24, 524] on div at bounding box center [26, 525] width 9 height 9
click at [321, 698] on div "Undo" at bounding box center [330, 783] width 44 height 18
click at [316, 698] on icon at bounding box center [317, 780] width 2 height 2
click at [316, 698] on icon at bounding box center [319, 783] width 6 height 6
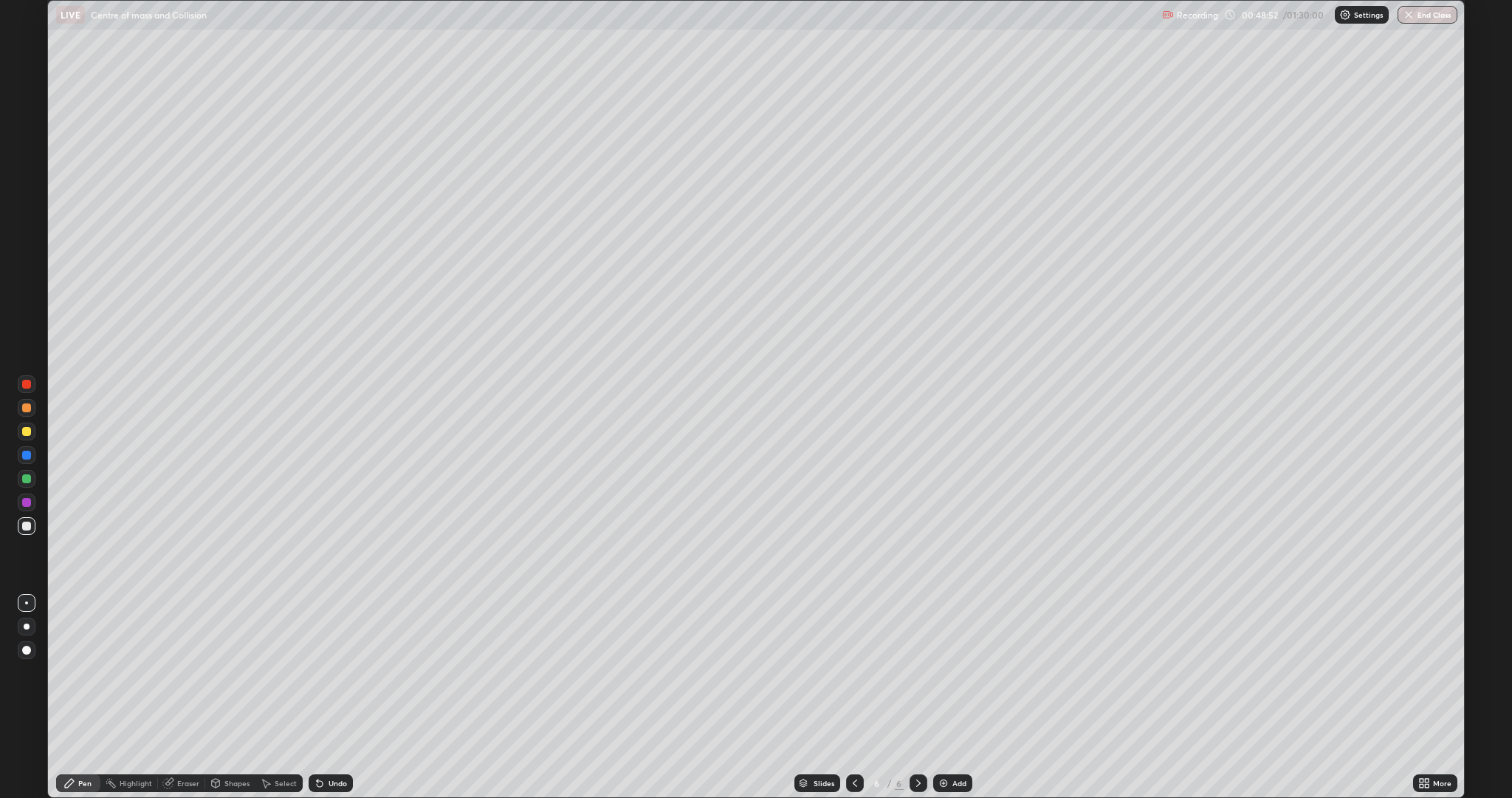
click at [311, 698] on div "Undo" at bounding box center [330, 783] width 44 height 18
click at [323, 698] on icon at bounding box center [320, 783] width 11 height 11
click at [314, 698] on icon at bounding box center [320, 783] width 11 height 11
click at [316, 698] on icon at bounding box center [317, 780] width 2 height 2
click at [961, 698] on div "Add" at bounding box center [959, 782] width 14 height 7
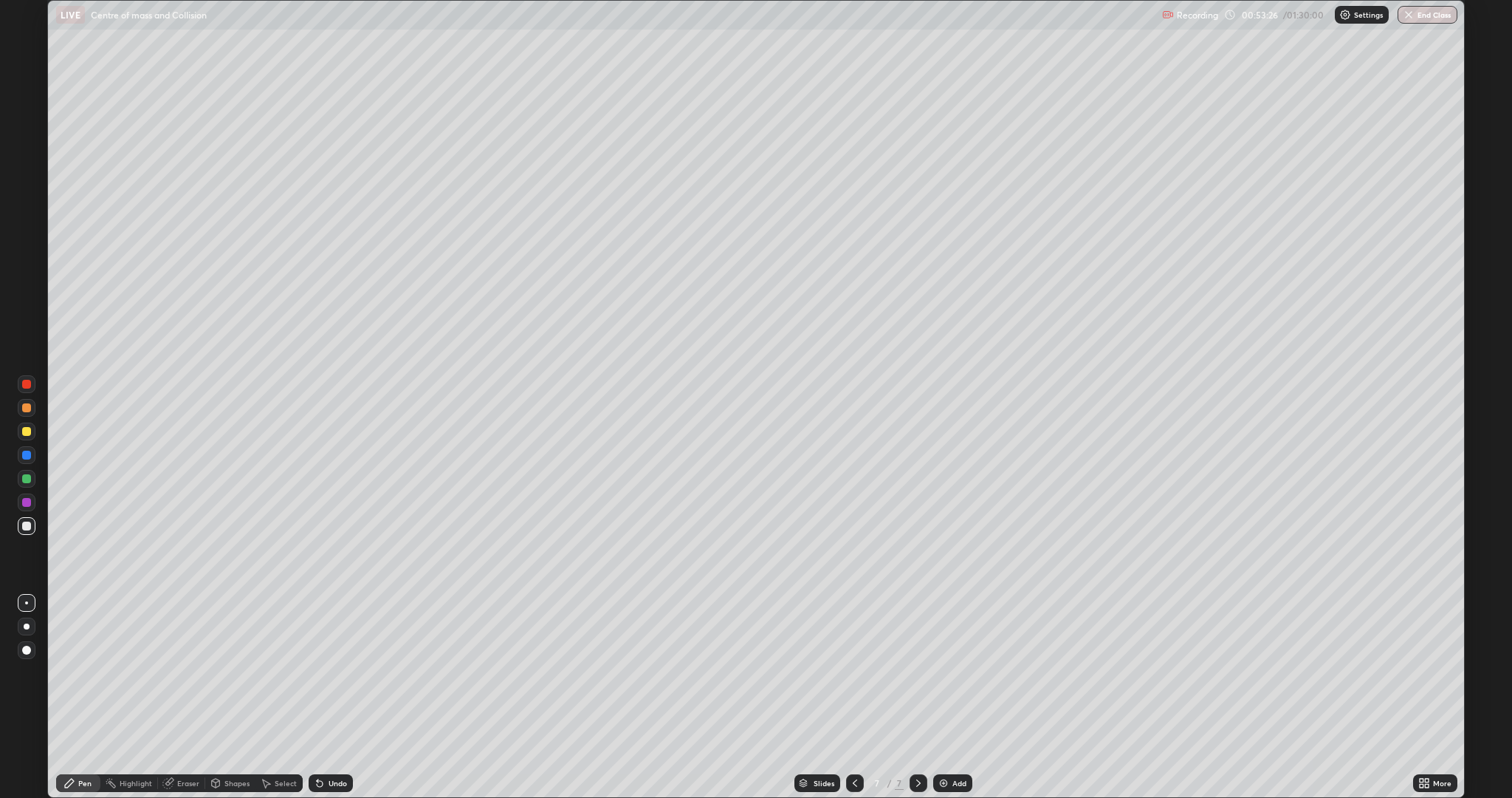
click at [26, 410] on div at bounding box center [26, 407] width 9 height 9
click at [330, 698] on div "Undo" at bounding box center [338, 782] width 19 height 7
click at [182, 698] on div "Eraser" at bounding box center [188, 782] width 22 height 7
click at [74, 698] on icon at bounding box center [69, 783] width 11 height 11
click at [24, 526] on div at bounding box center [26, 525] width 9 height 9
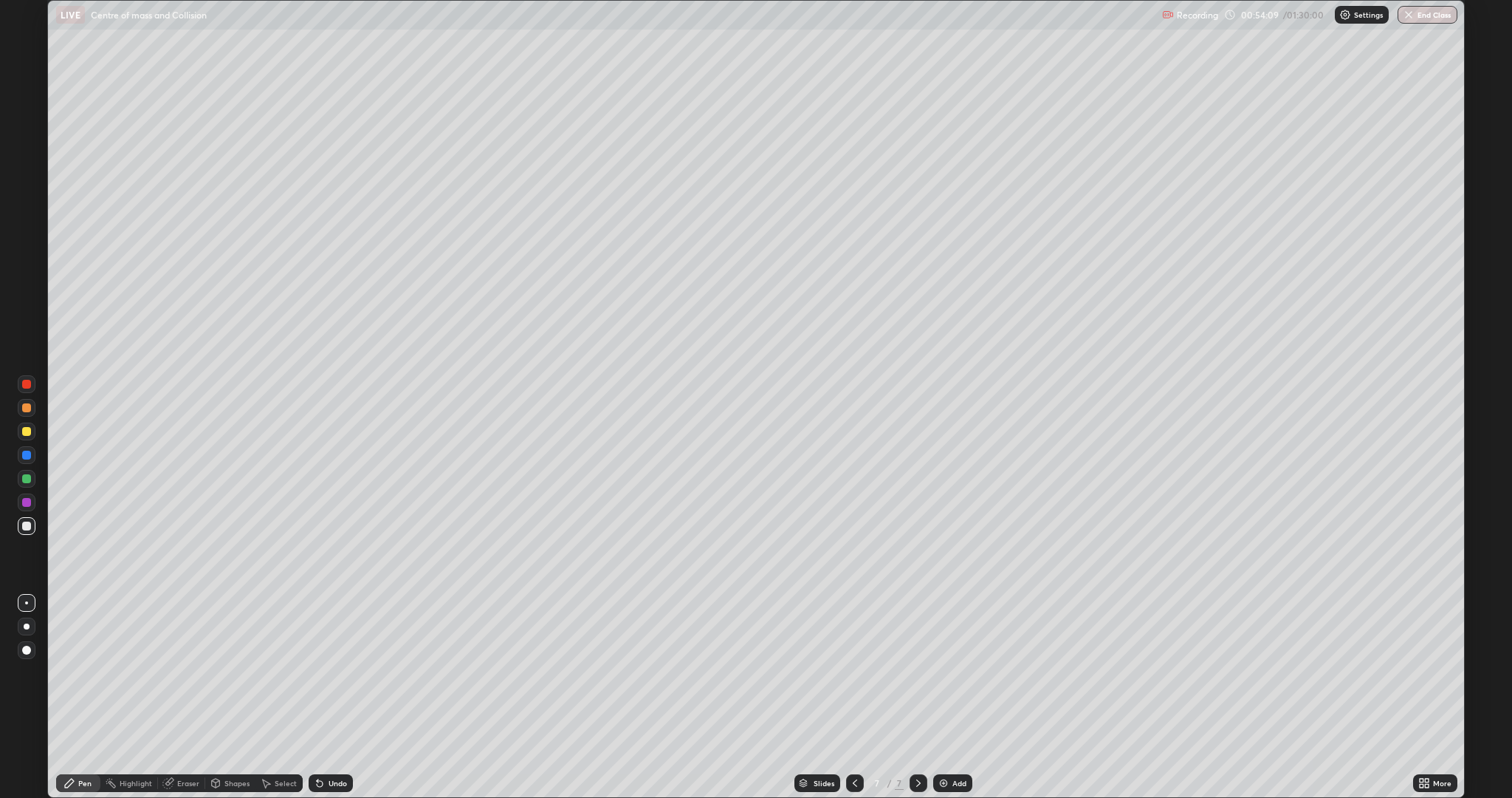
click at [330, 698] on div "Undo" at bounding box center [338, 782] width 19 height 7
click at [24, 382] on div at bounding box center [26, 383] width 9 height 9
click at [29, 526] on div at bounding box center [26, 525] width 9 height 9
click at [27, 384] on div at bounding box center [26, 383] width 9 height 9
click at [177, 698] on div "Eraser" at bounding box center [188, 782] width 22 height 7
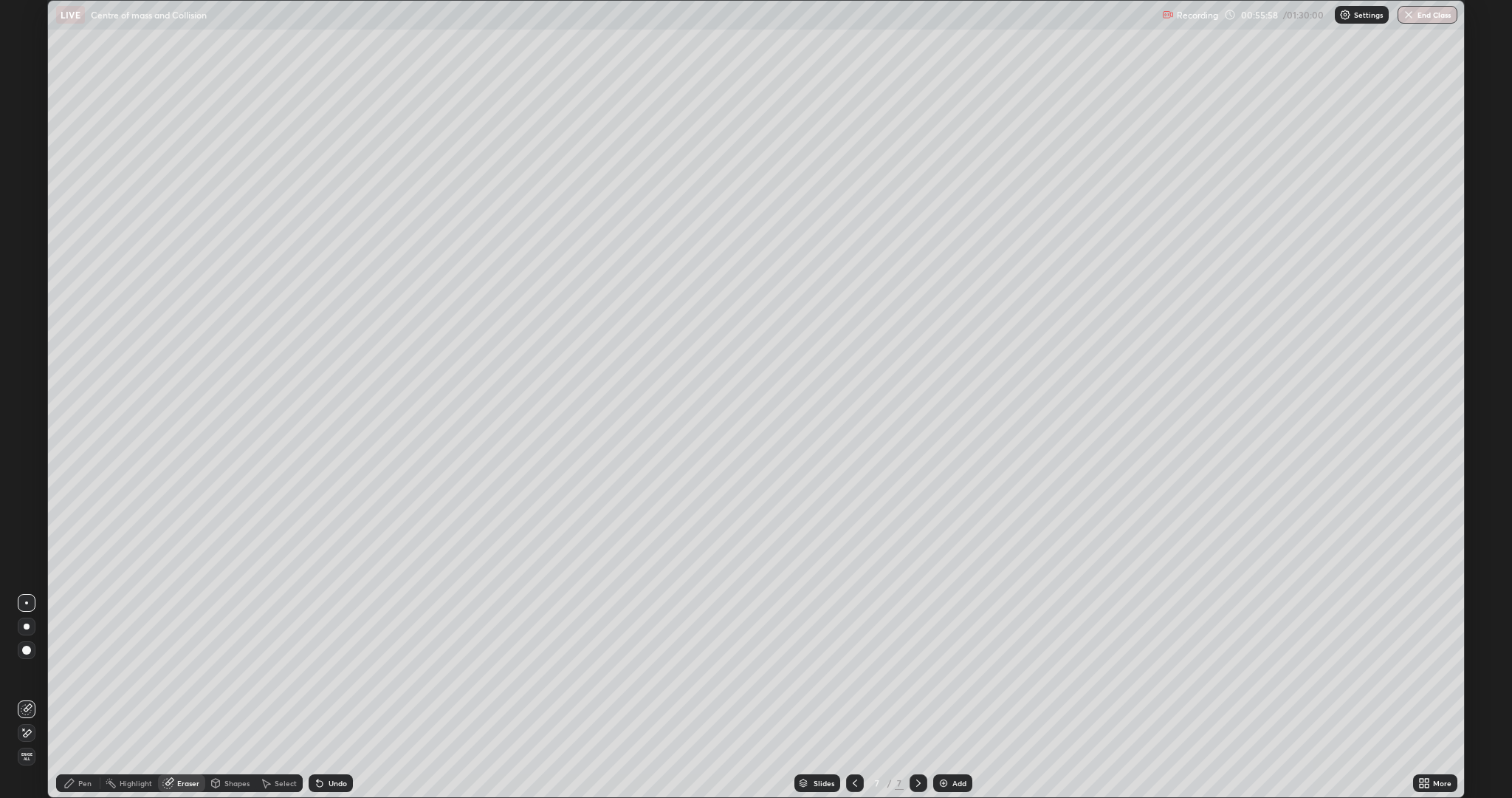
click at [84, 698] on div "Pen" at bounding box center [85, 782] width 13 height 7
click at [169, 698] on icon at bounding box center [168, 783] width 10 height 10
click at [324, 698] on icon at bounding box center [320, 783] width 11 height 11
click at [74, 698] on icon at bounding box center [69, 783] width 11 height 11
click at [949, 698] on div "Add" at bounding box center [953, 783] width 39 height 18
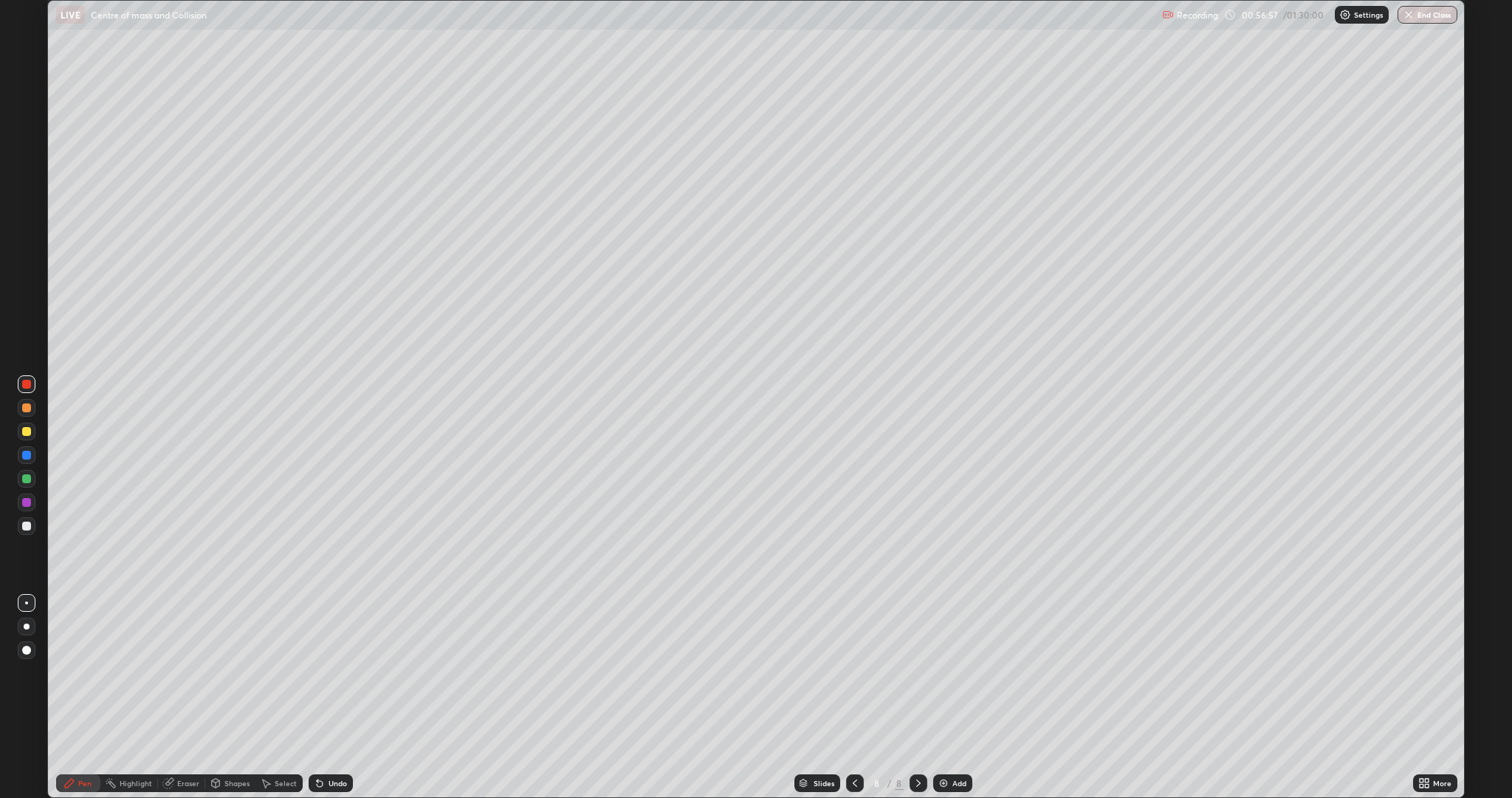
click at [26, 432] on div at bounding box center [26, 431] width 9 height 9
click at [28, 527] on div at bounding box center [26, 525] width 9 height 9
click at [329, 698] on div "Undo" at bounding box center [338, 782] width 19 height 7
click at [29, 409] on div at bounding box center [26, 407] width 9 height 9
click at [23, 527] on div at bounding box center [26, 525] width 9 height 9
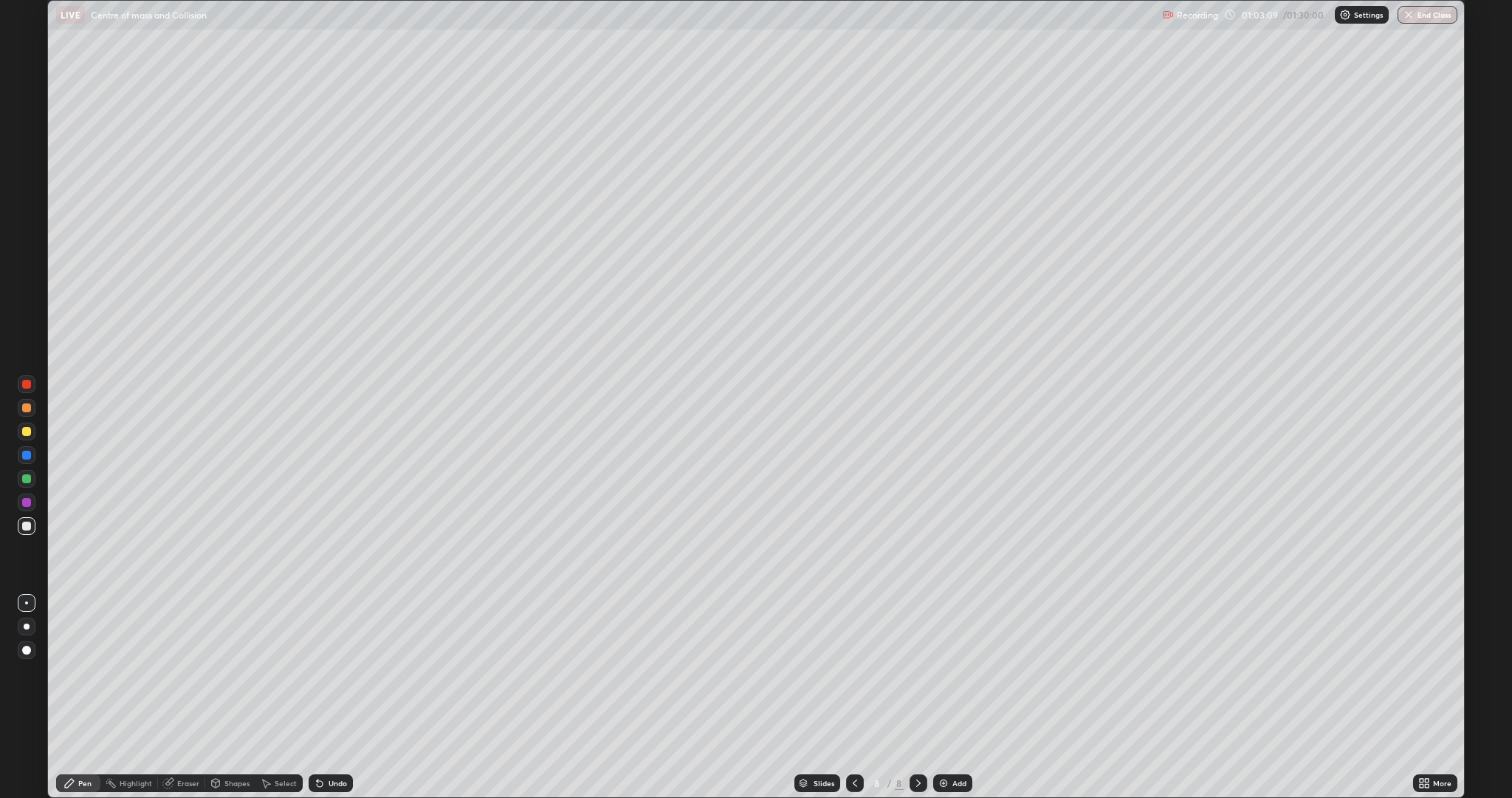
click at [273, 698] on div "Select" at bounding box center [279, 783] width 47 height 18
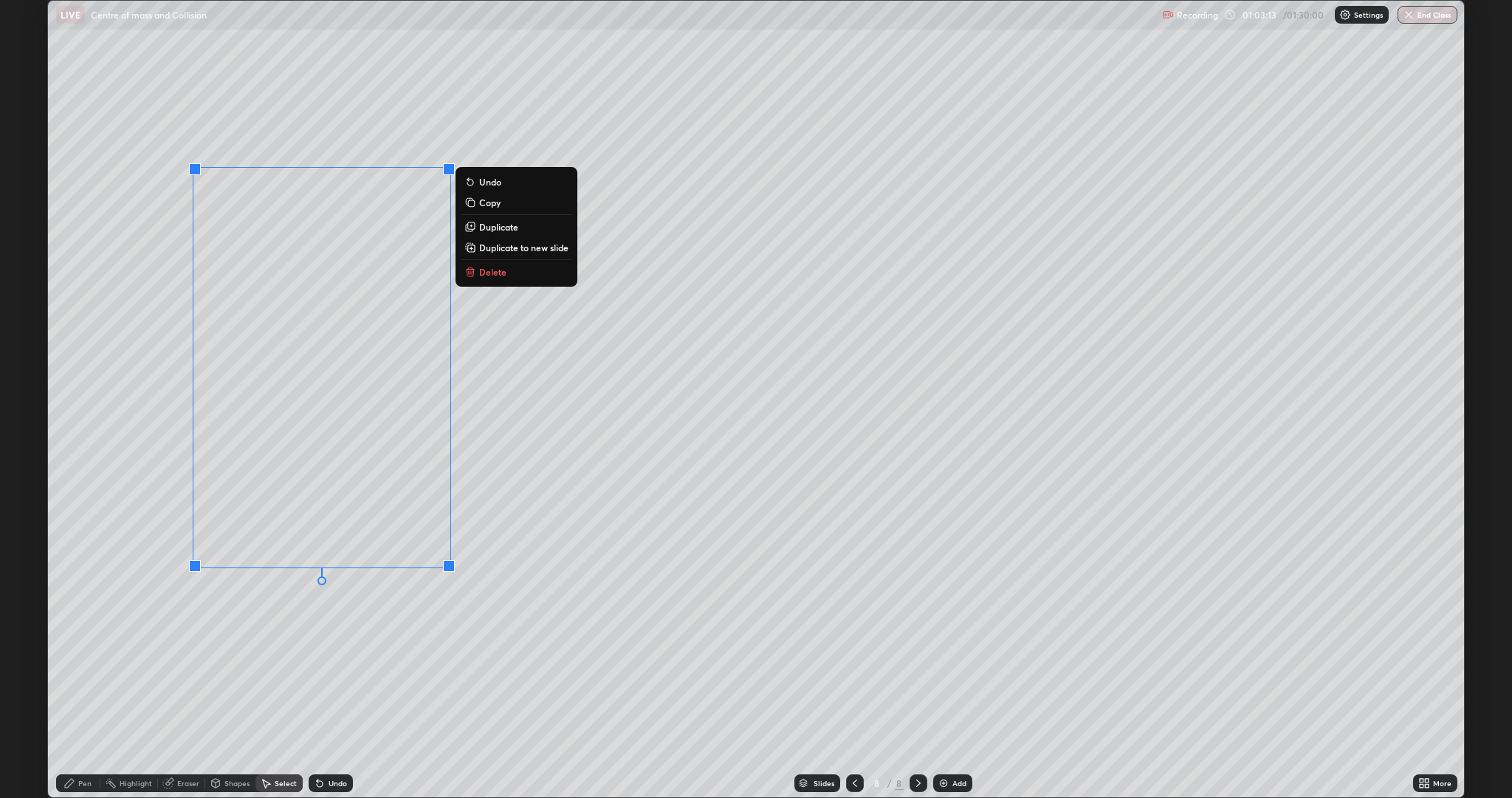
click at [496, 252] on p "Duplicate to new slide" at bounding box center [524, 247] width 90 height 11
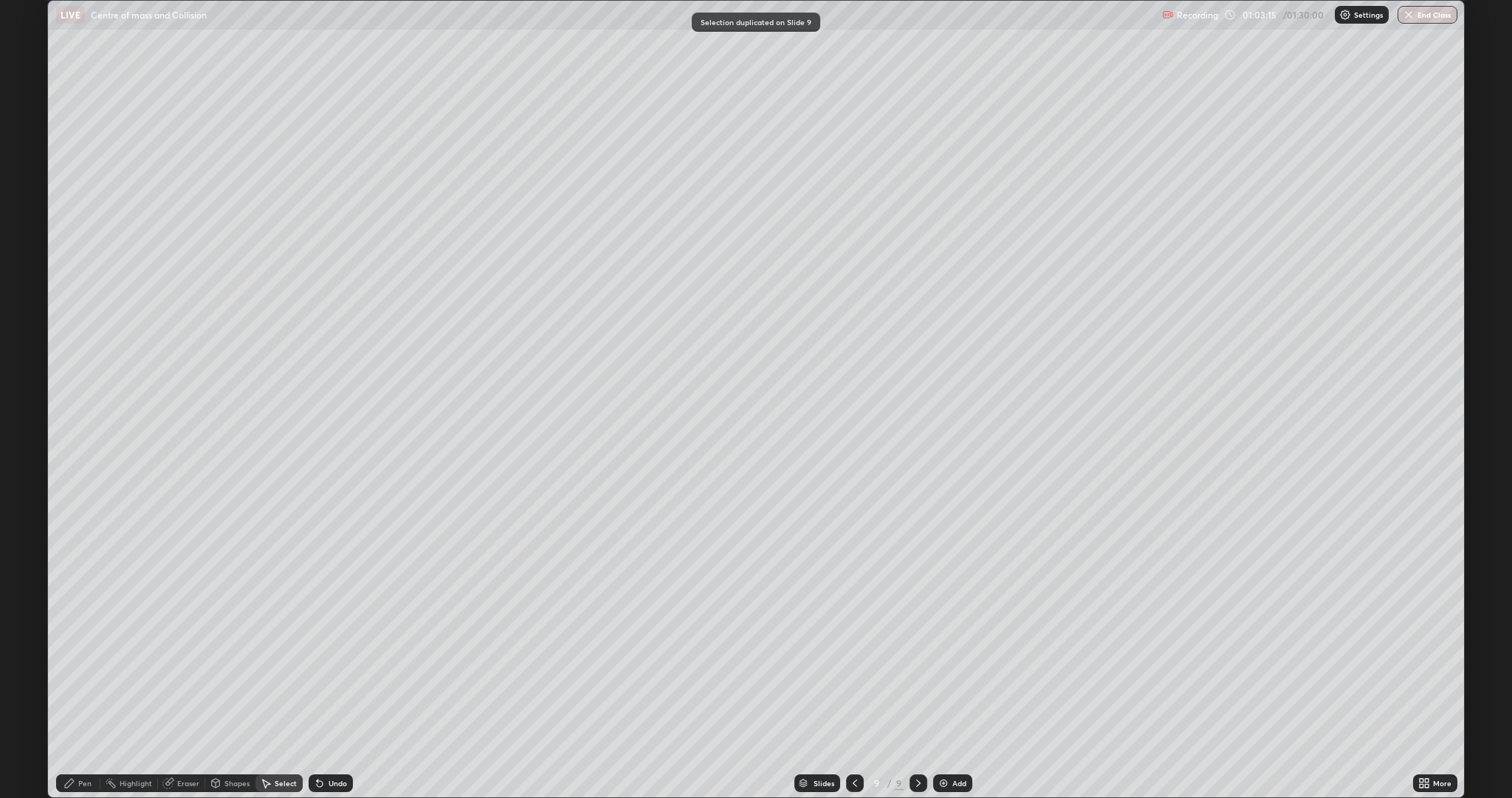
click at [177, 698] on div "Eraser" at bounding box center [188, 782] width 22 height 7
click at [82, 698] on div "Pen" at bounding box center [85, 782] width 13 height 7
click at [340, 698] on div "Undo" at bounding box center [338, 782] width 19 height 7
click at [338, 698] on div "Undo" at bounding box center [338, 782] width 19 height 7
click at [332, 698] on div "Undo" at bounding box center [338, 782] width 19 height 7
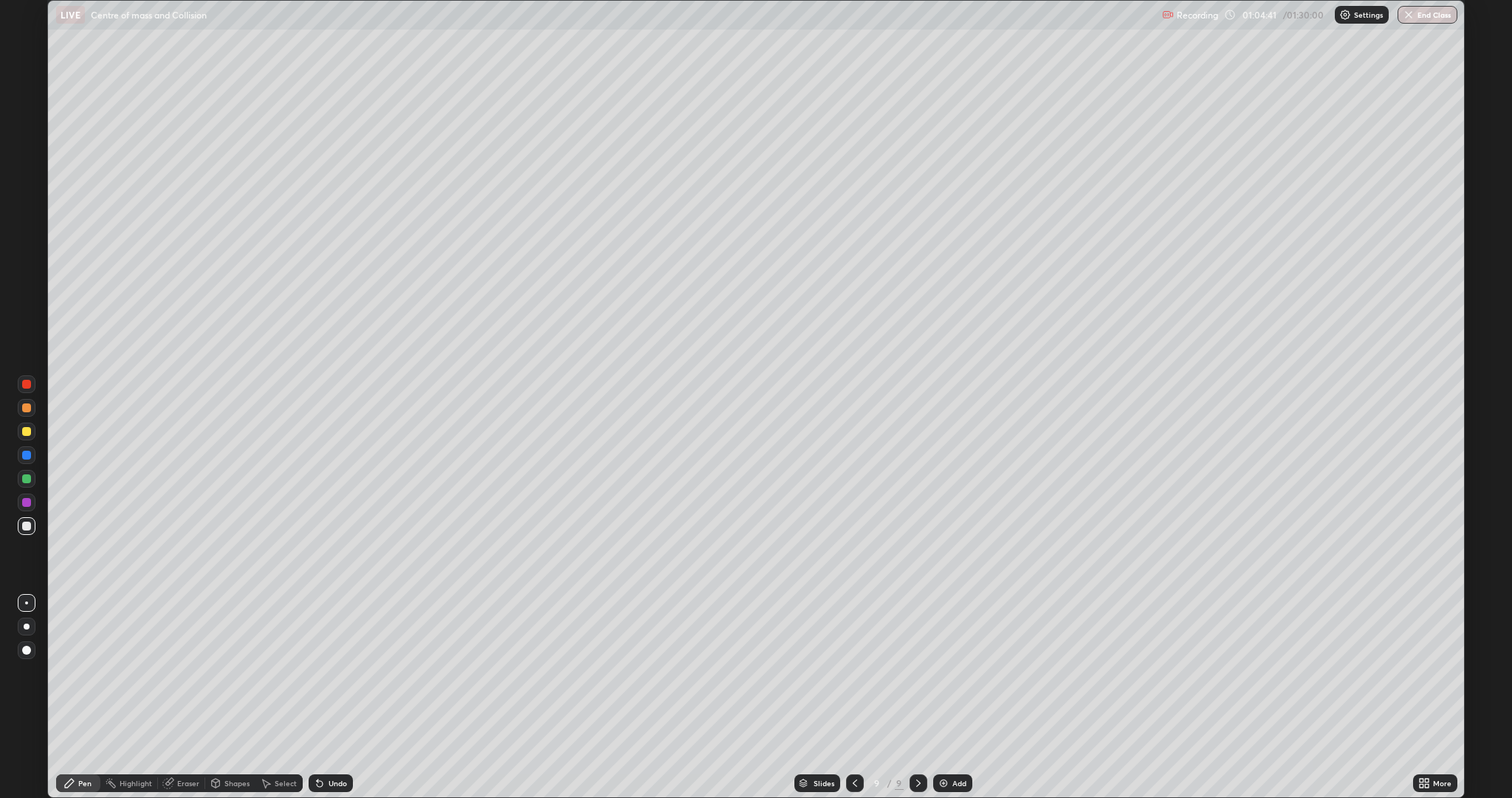
click at [332, 698] on div "Undo" at bounding box center [338, 782] width 19 height 7
click at [214, 698] on icon at bounding box center [216, 782] width 8 height 2
click at [183, 698] on div "Eraser" at bounding box center [188, 782] width 22 height 7
click at [79, 698] on div "Pen" at bounding box center [85, 782] width 13 height 7
click at [183, 698] on div "Eraser" at bounding box center [188, 782] width 22 height 7
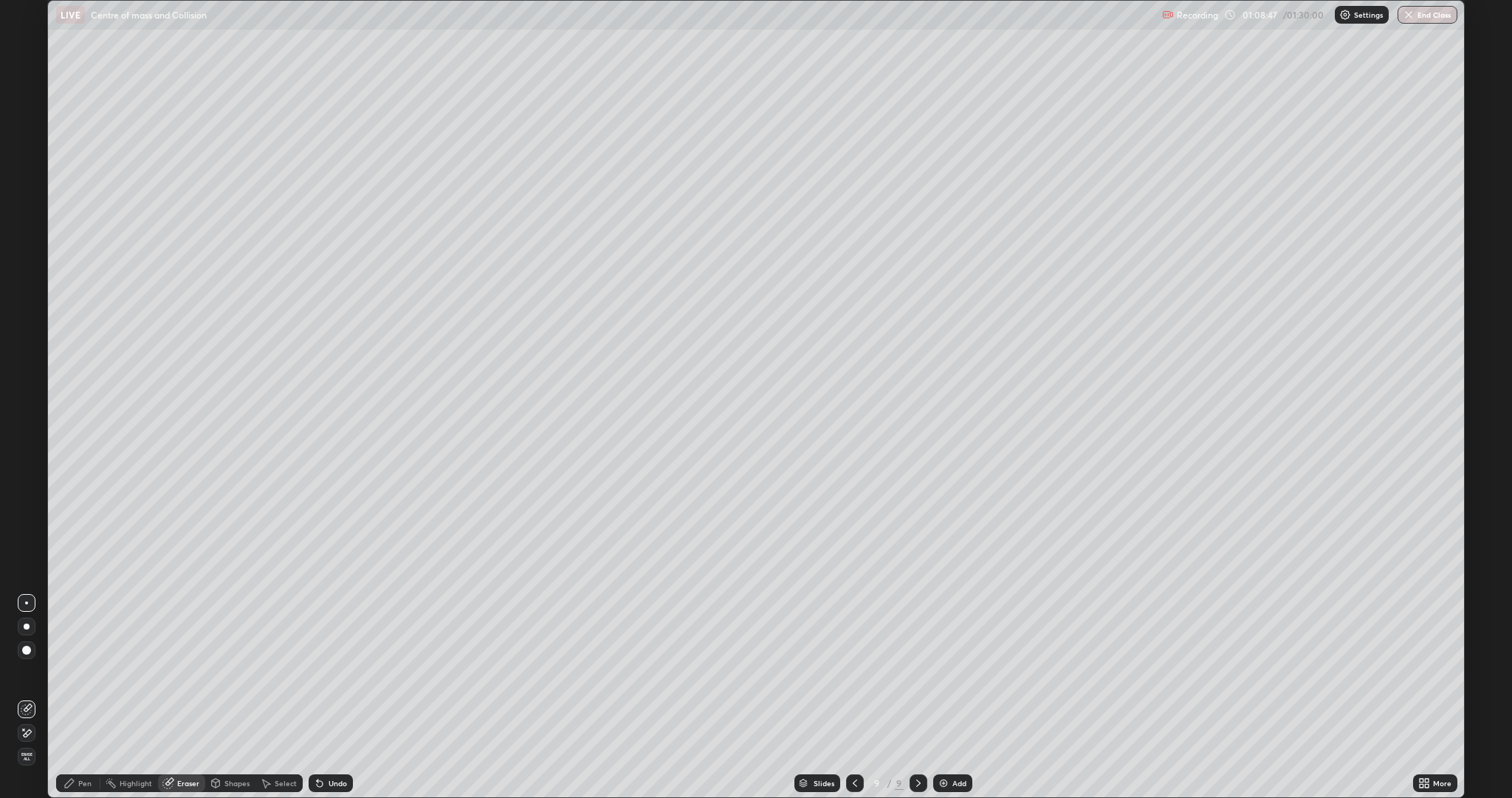
click at [949, 698] on div "Add" at bounding box center [953, 783] width 39 height 18
click at [84, 698] on div "Pen" at bounding box center [85, 782] width 13 height 7
click at [29, 457] on div at bounding box center [26, 454] width 9 height 9
click at [316, 698] on icon at bounding box center [317, 780] width 2 height 2
click at [333, 698] on div "Undo" at bounding box center [338, 782] width 19 height 7
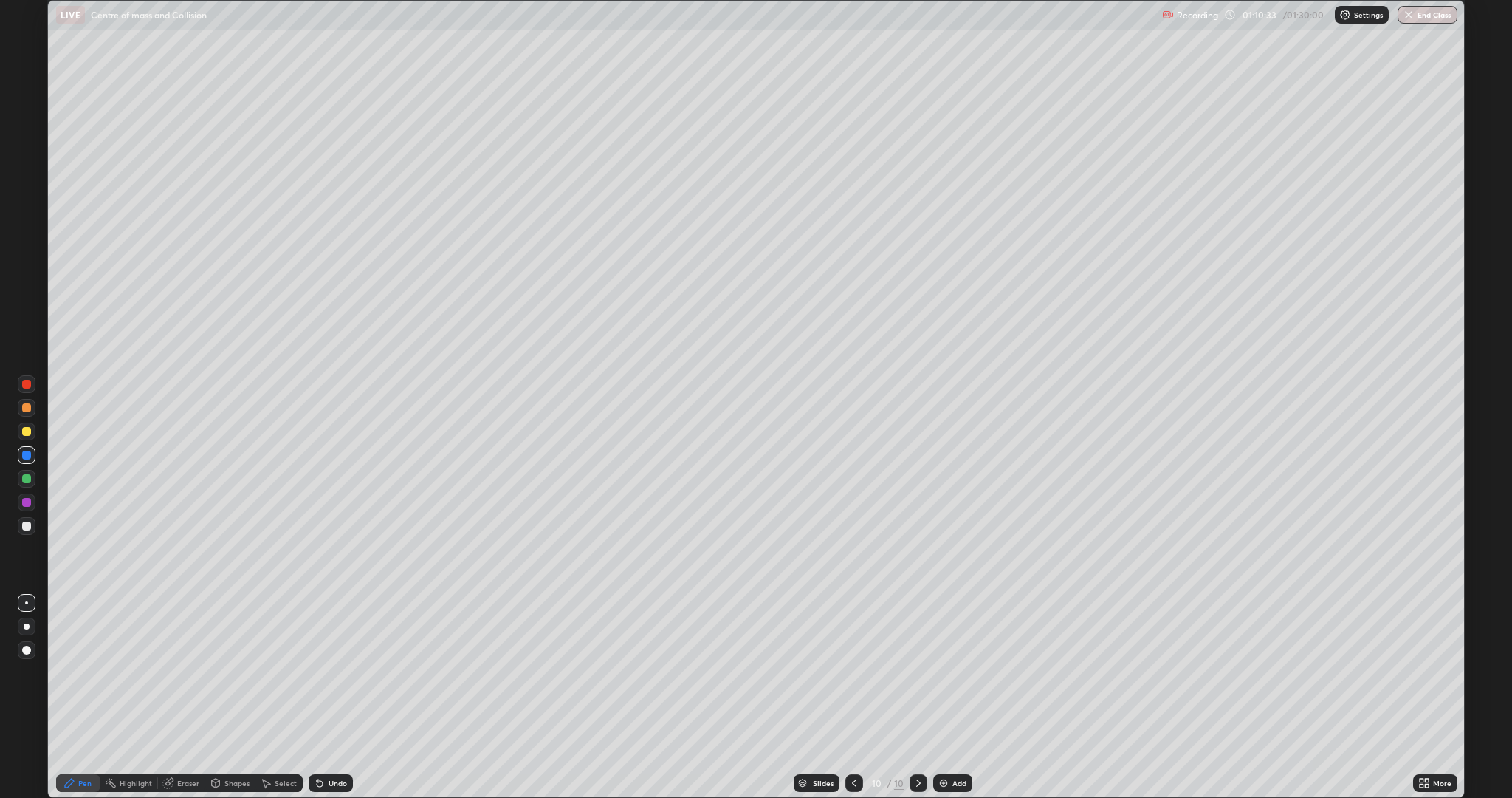
click at [179, 698] on div "Eraser" at bounding box center [182, 783] width 47 height 18
click at [74, 698] on icon at bounding box center [69, 782] width 9 height 9
click at [27, 526] on div at bounding box center [26, 525] width 9 height 9
click at [29, 526] on div at bounding box center [26, 525] width 9 height 9
click at [187, 698] on div "Eraser" at bounding box center [188, 782] width 22 height 7
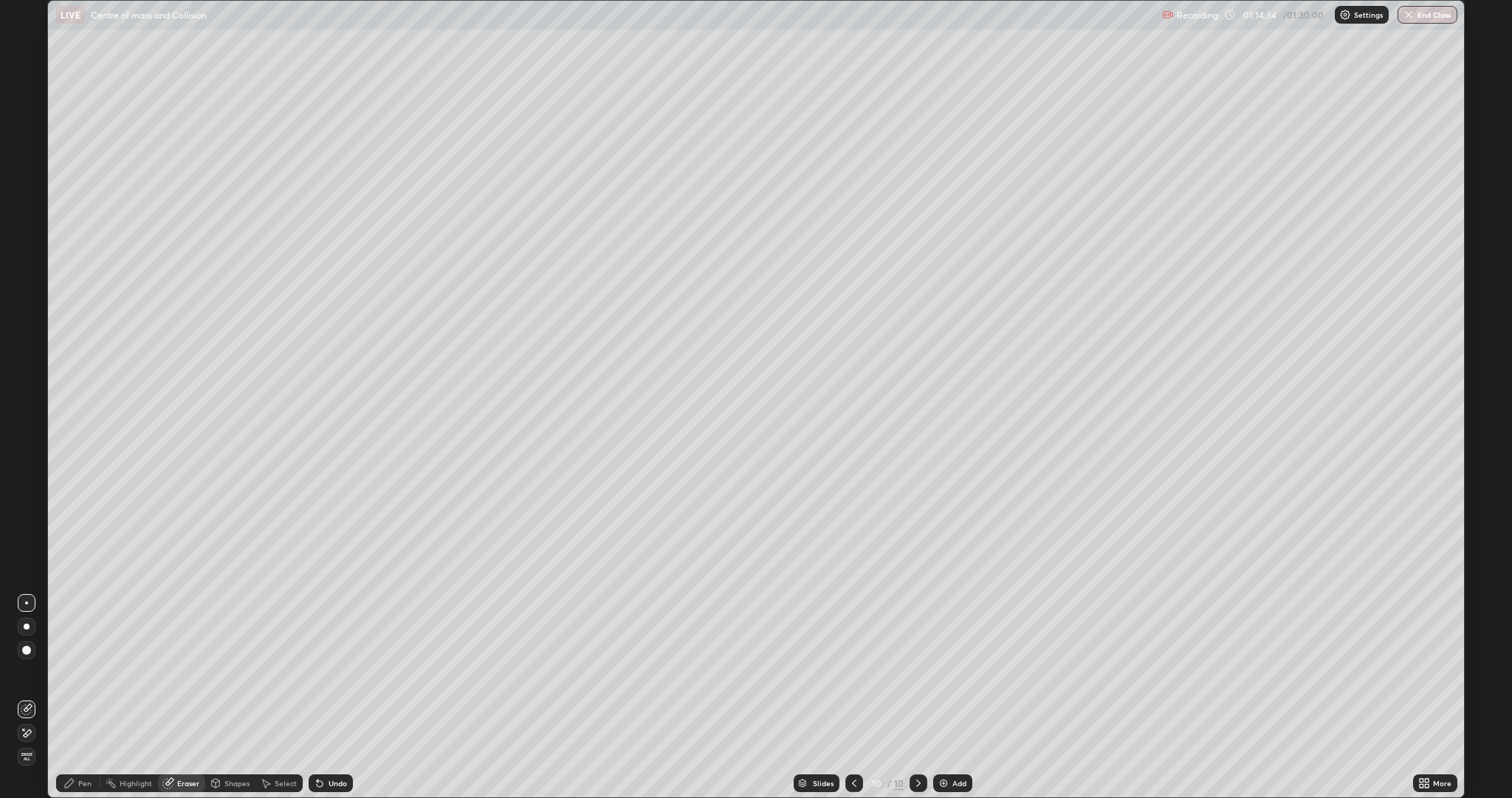
click at [69, 698] on icon at bounding box center [69, 782] width 9 height 9
click at [187, 698] on div "Eraser" at bounding box center [188, 782] width 22 height 7
click at [86, 698] on div "Pen" at bounding box center [85, 782] width 13 height 7
click at [335, 698] on div "Undo" at bounding box center [338, 782] width 19 height 7
click at [316, 698] on icon at bounding box center [317, 780] width 2 height 2
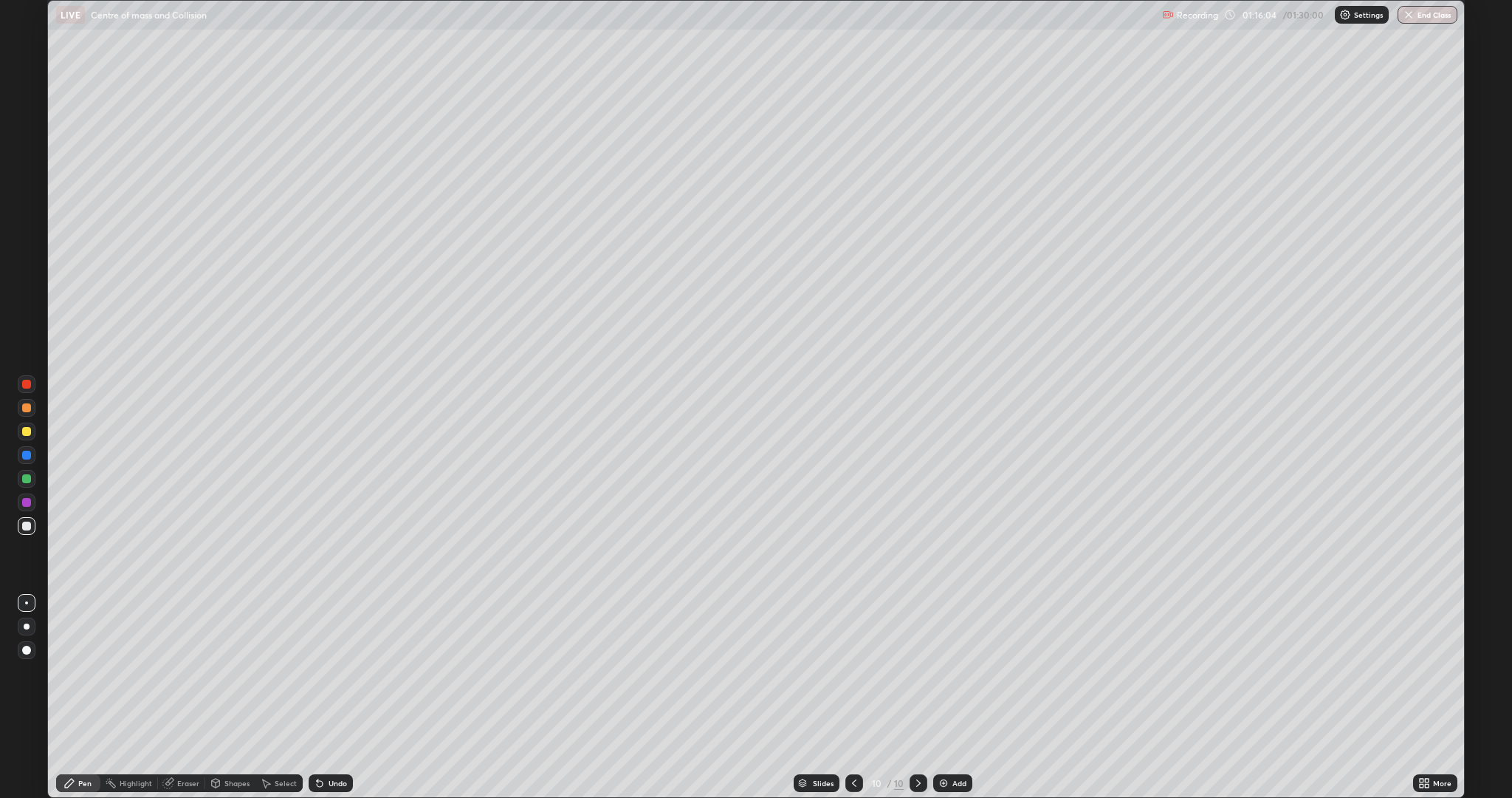
click at [317, 698] on icon at bounding box center [319, 783] width 6 height 6
click at [329, 698] on div "Undo" at bounding box center [338, 782] width 19 height 7
click at [316, 698] on icon at bounding box center [317, 780] width 2 height 2
click at [317, 698] on icon at bounding box center [320, 783] width 11 height 11
click at [331, 698] on div "Undo" at bounding box center [338, 782] width 19 height 7
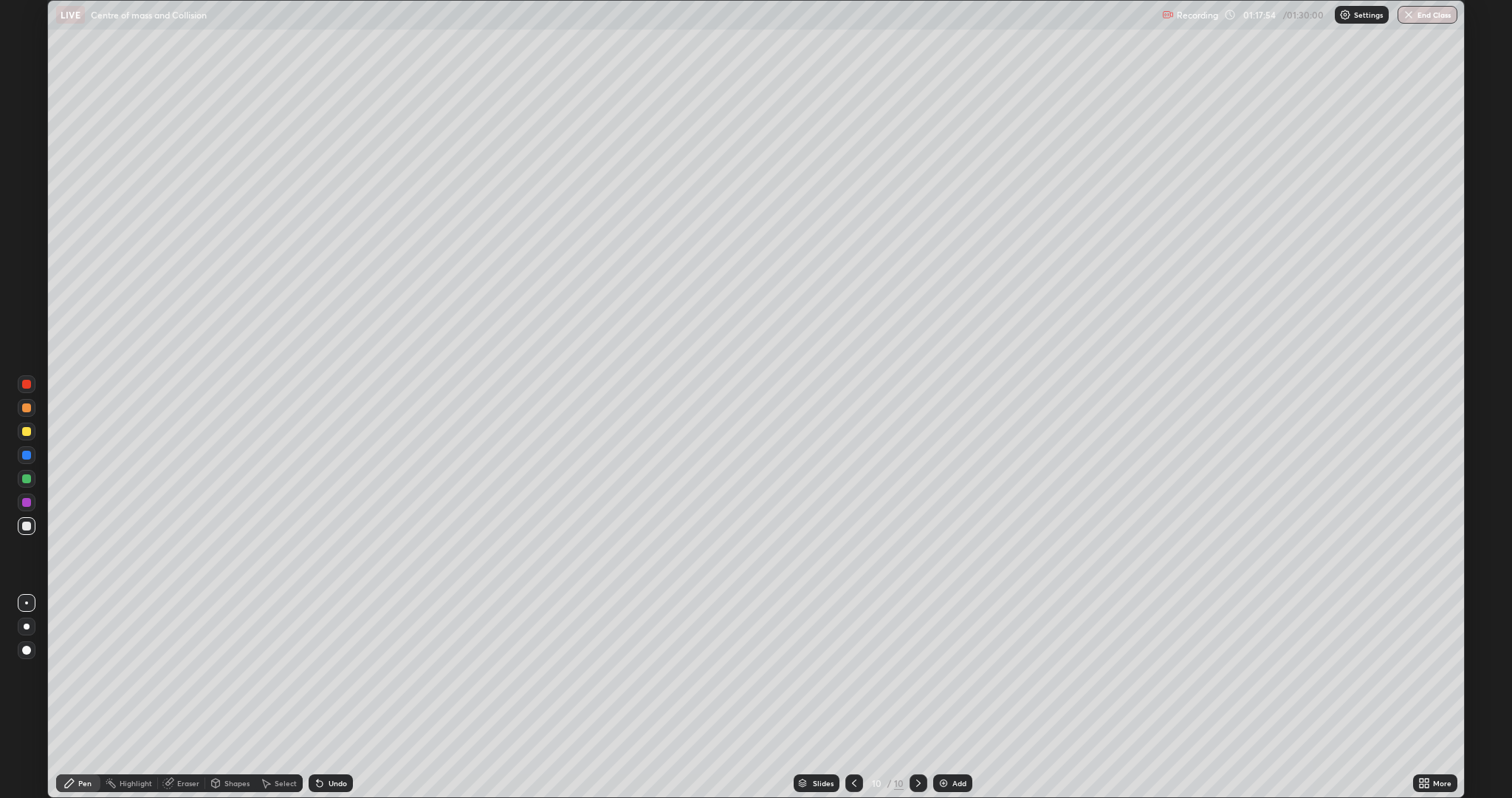
click at [29, 385] on div at bounding box center [26, 383] width 9 height 9
click at [26, 528] on div at bounding box center [26, 525] width 9 height 9
click at [1424, 17] on button "End Class" at bounding box center [1429, 15] width 59 height 18
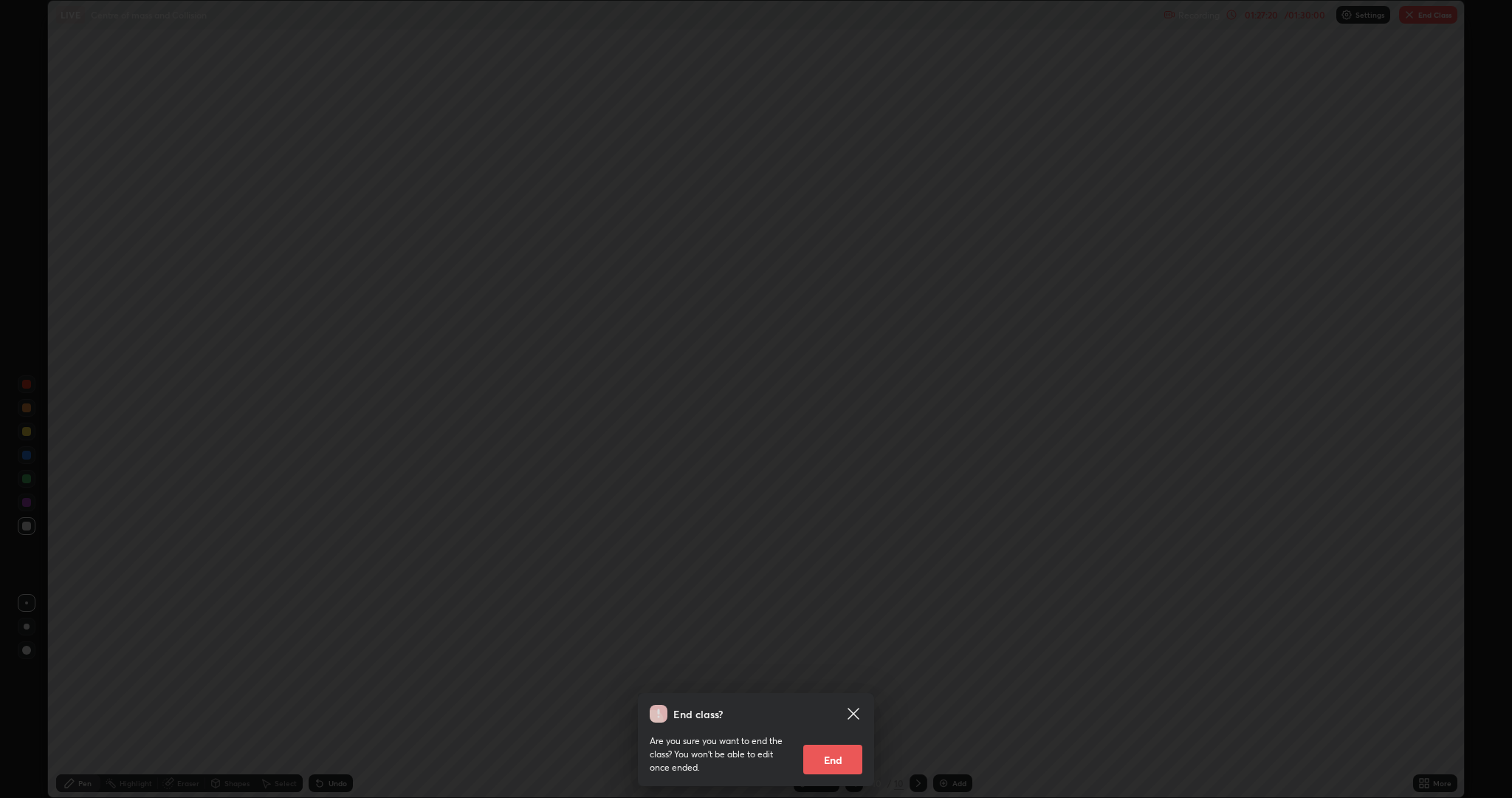
click at [832, 698] on button "End" at bounding box center [833, 760] width 59 height 29
